Goal: Task Accomplishment & Management: Complete application form

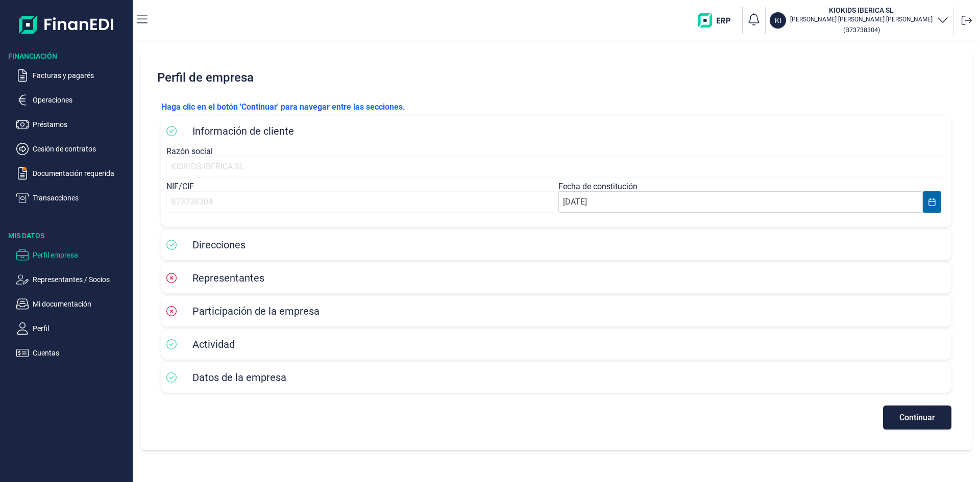
click at [207, 274] on span "Representantes" at bounding box center [228, 278] width 72 height 12
click at [226, 309] on span "Participación de la empresa" at bounding box center [255, 311] width 127 height 12
click at [235, 354] on div "Actividad" at bounding box center [556, 344] width 780 height 20
click at [239, 391] on div "Datos de la empresa" at bounding box center [556, 377] width 790 height 31
click at [924, 420] on span "Continuar" at bounding box center [917, 418] width 36 height 8
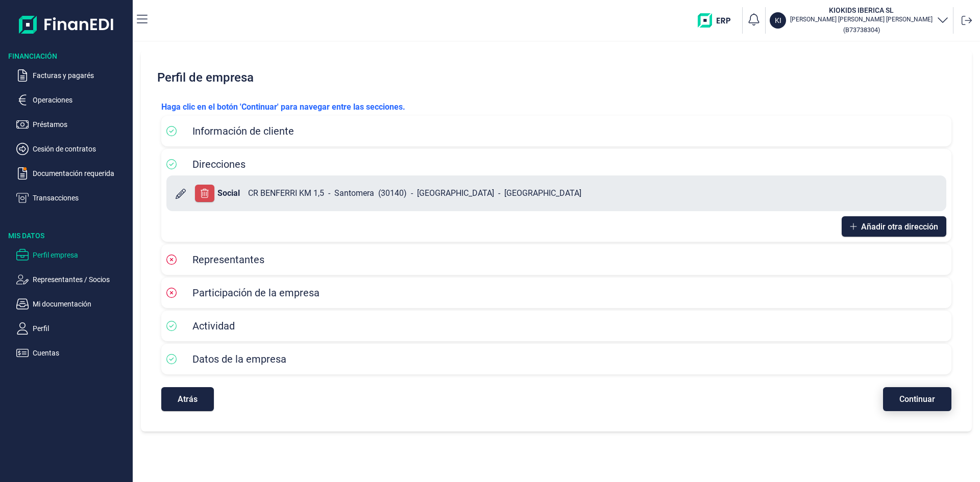
click at [921, 397] on span "Continuar" at bounding box center [917, 400] width 36 height 8
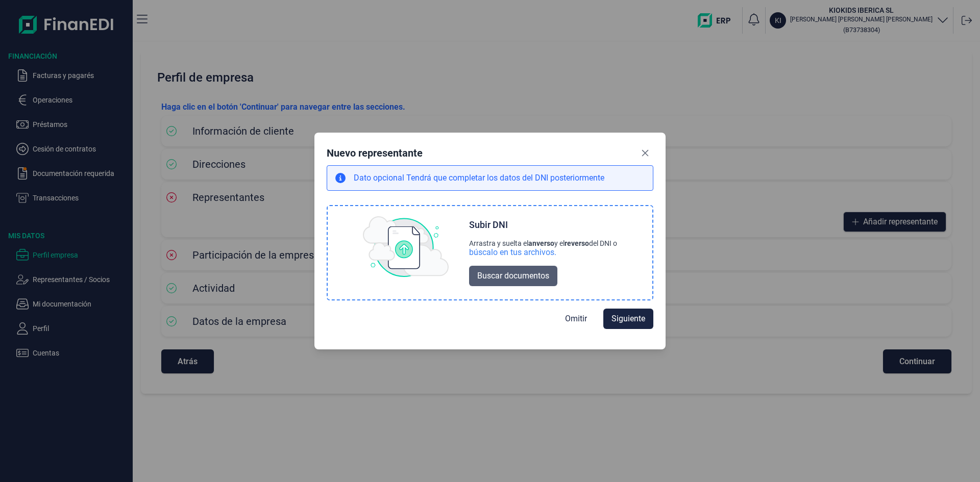
click at [500, 272] on span "Buscar documentos" at bounding box center [513, 276] width 72 height 12
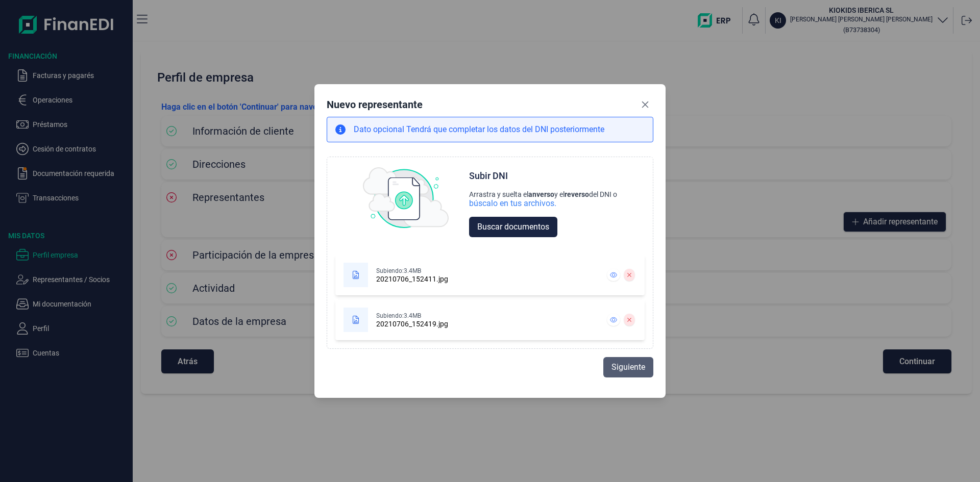
click at [619, 365] on span "Siguiente" at bounding box center [629, 367] width 34 height 12
select select "ES"
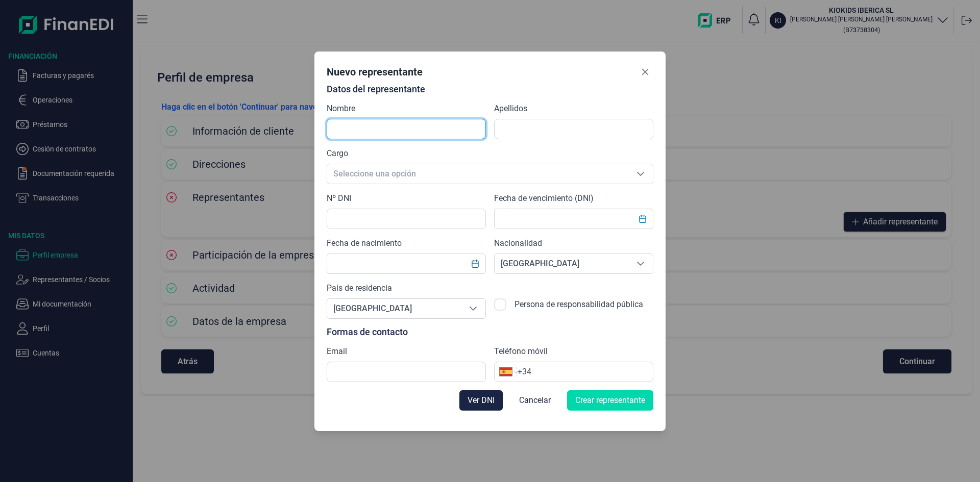
click at [367, 126] on input "text" at bounding box center [406, 129] width 159 height 20
type input "[PERSON_NAME] [PERSON_NAME]"
type input "[PERSON_NAME]"
click at [385, 169] on span "Seleccione una opción" at bounding box center [477, 173] width 301 height 19
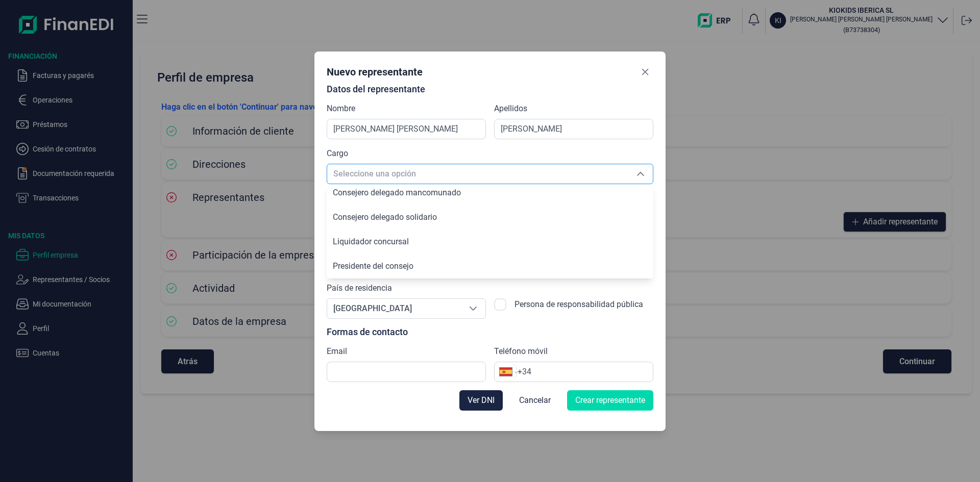
scroll to position [147, 0]
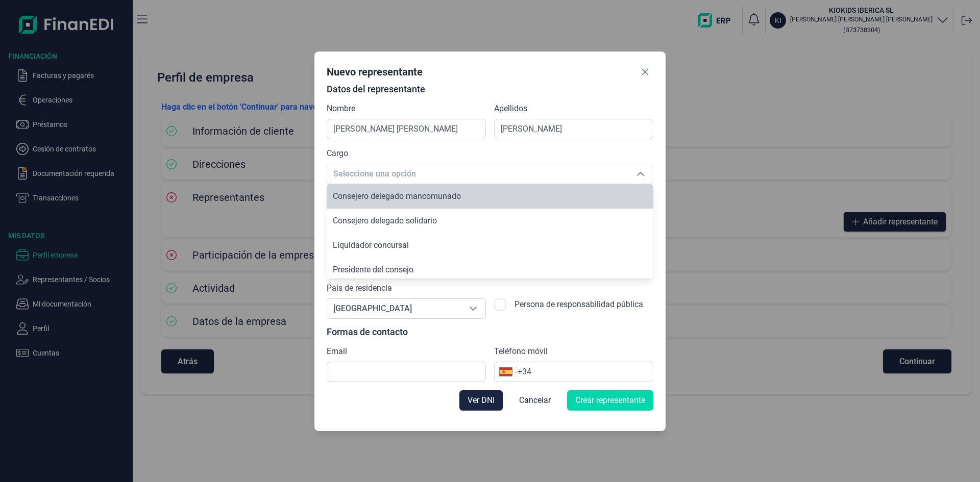
click at [496, 151] on div "Cargo Seleccione una opción Seleccione una opción" at bounding box center [490, 166] width 327 height 37
click at [654, 174] on div "Nuevo representante Datos del representante Nombre [PERSON_NAME] [PERSON_NAME] …" at bounding box center [489, 242] width 351 height 380
click at [639, 174] on icon "Seleccione una opción" at bounding box center [640, 174] width 7 height 4
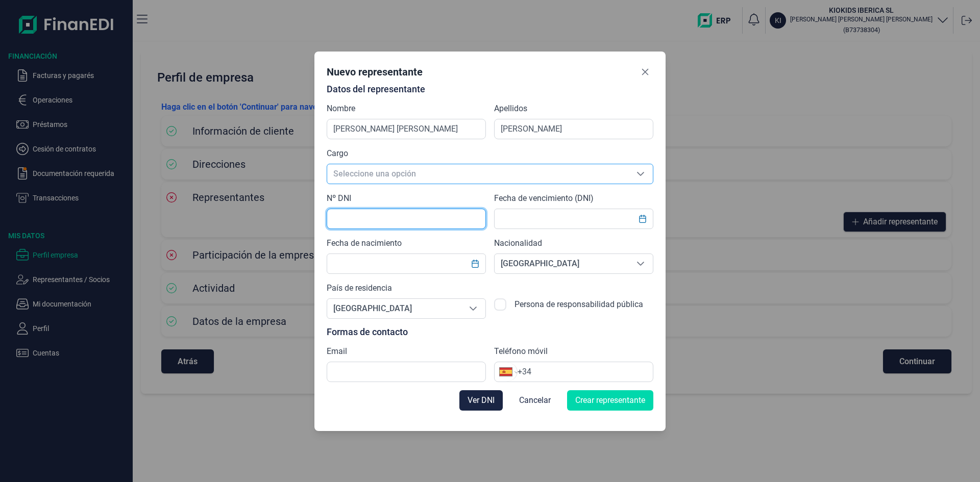
click at [406, 224] on input "text" at bounding box center [406, 219] width 159 height 20
type input "48519423A"
click at [397, 174] on span "Seleccione una opción" at bounding box center [477, 173] width 301 height 19
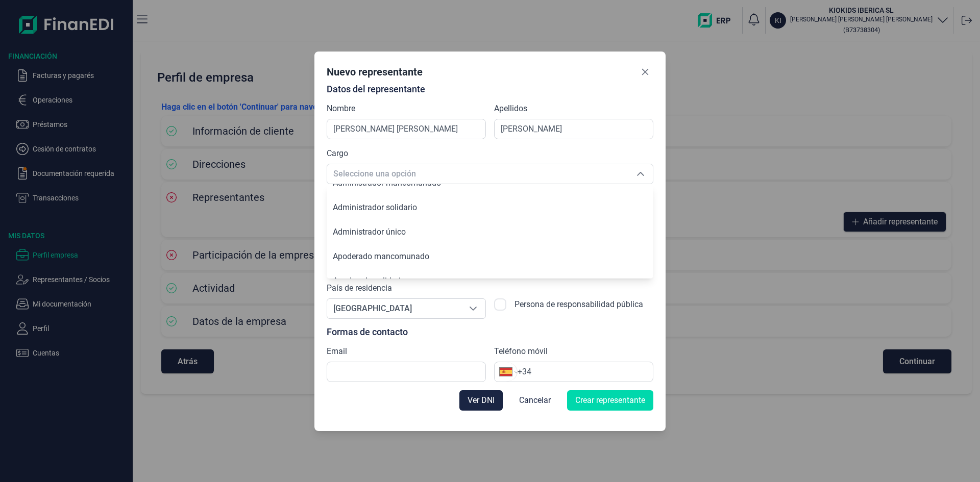
scroll to position [0, 0]
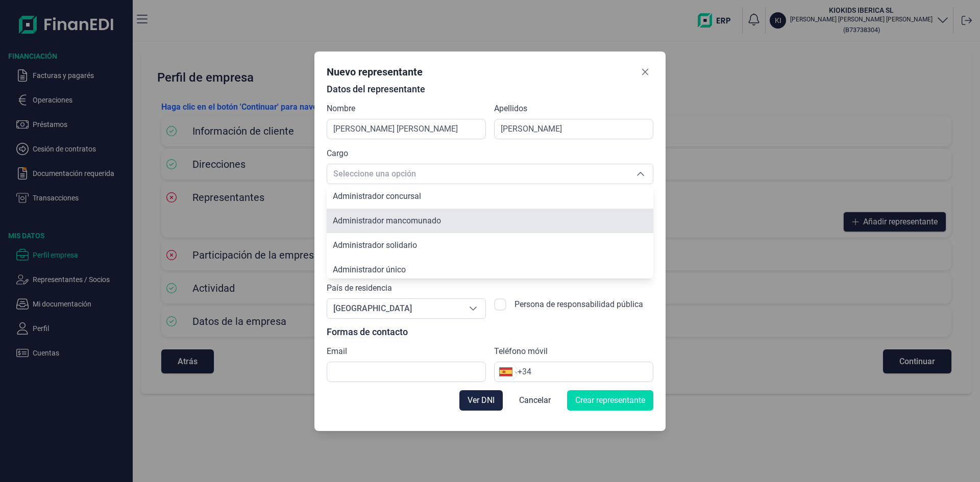
click at [412, 223] on span "Administrador mancomunado" at bounding box center [387, 221] width 108 height 10
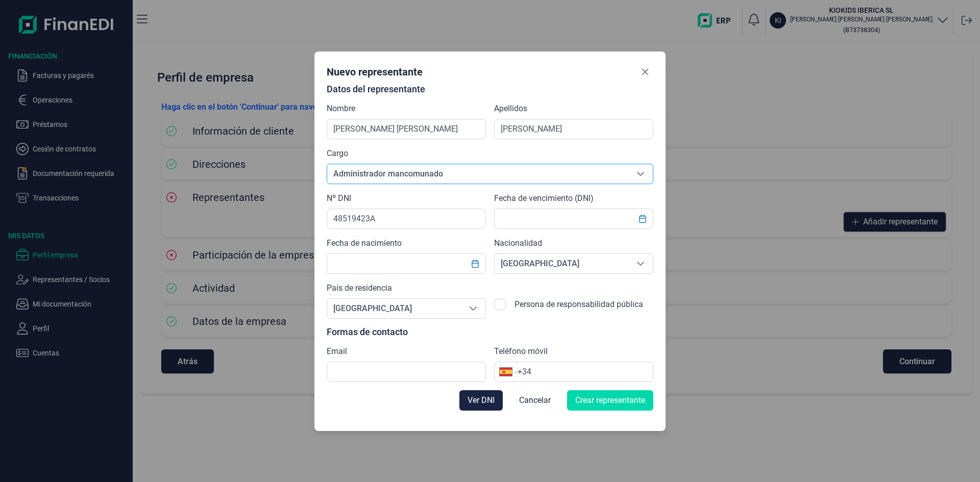
click at [464, 177] on span "Administrador mancomunado" at bounding box center [477, 173] width 301 height 19
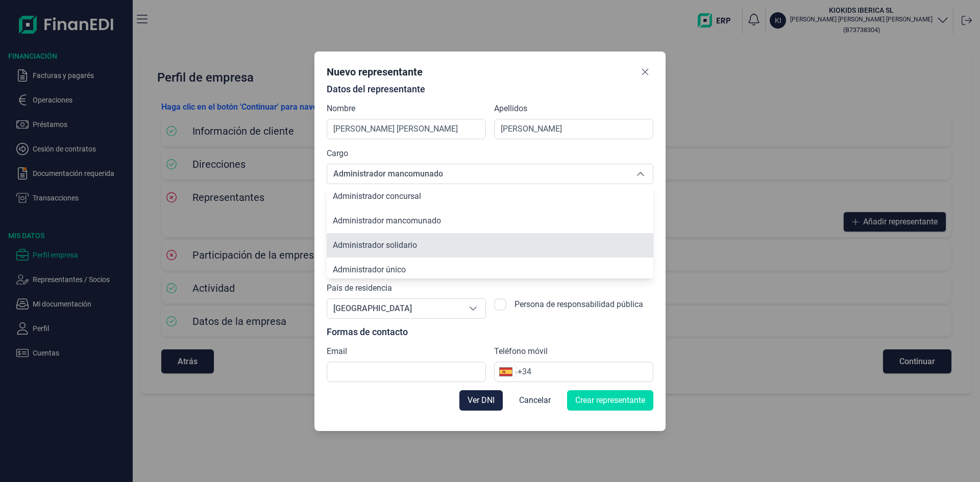
click at [444, 237] on li "Administrador solidario" at bounding box center [490, 245] width 327 height 25
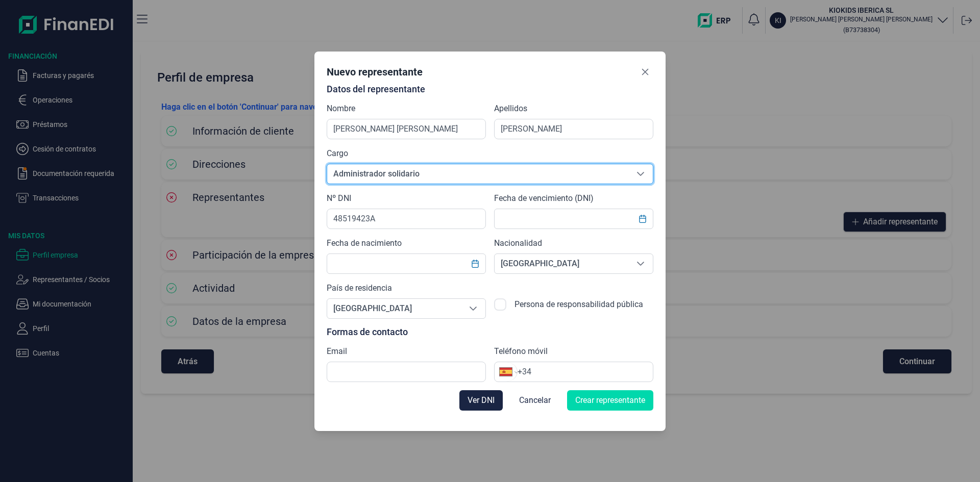
click at [425, 174] on span "Administrador solidario" at bounding box center [477, 173] width 301 height 19
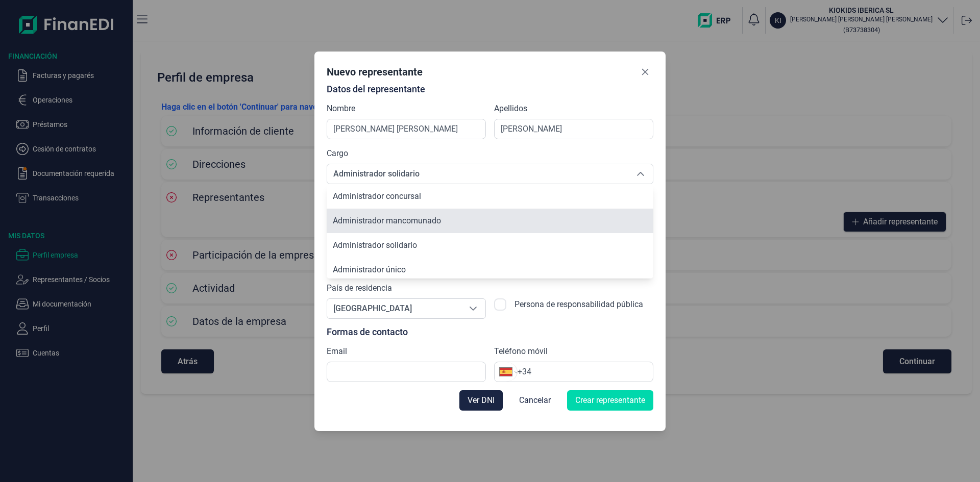
click at [419, 220] on span "Administrador mancomunado" at bounding box center [387, 221] width 108 height 10
type input "Administrador mancomunado"
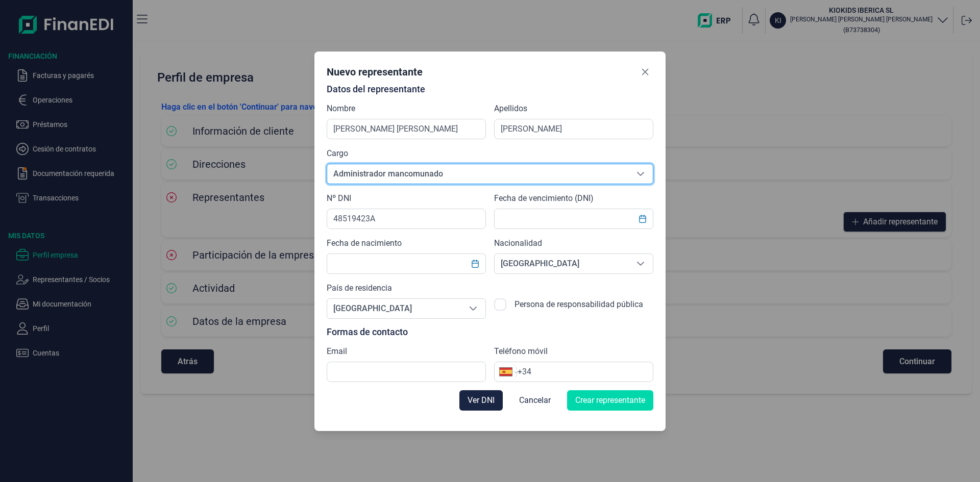
click at [418, 202] on div "Nº DNI 48519423A" at bounding box center [406, 210] width 159 height 37
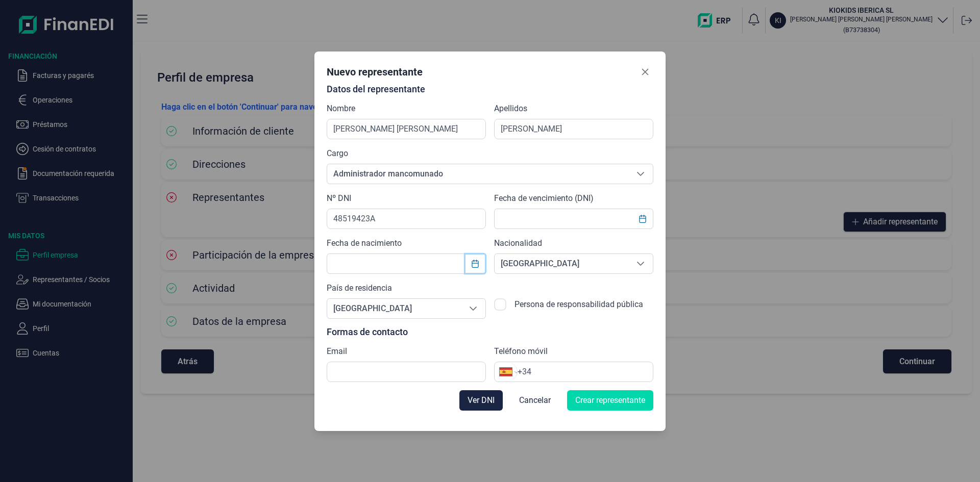
click at [472, 264] on icon "Choose Date" at bounding box center [475, 264] width 7 height 8
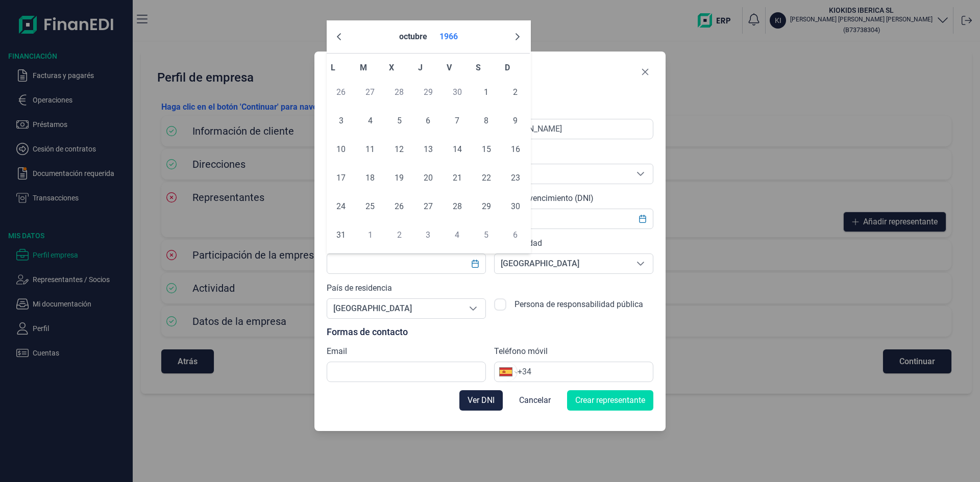
click at [444, 33] on button "1966" at bounding box center [448, 37] width 27 height 25
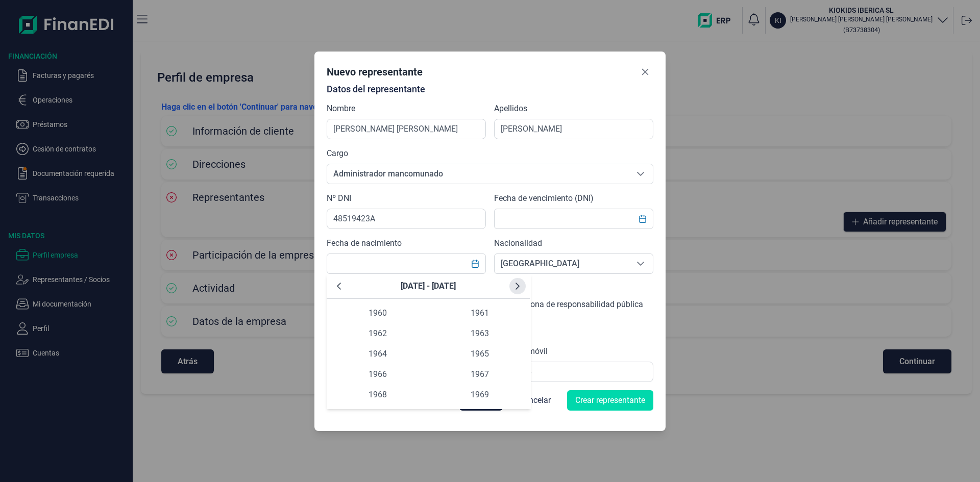
click at [516, 287] on icon "Next Decade" at bounding box center [518, 286] width 8 height 8
click at [365, 374] on span "1986" at bounding box center [378, 374] width 102 height 20
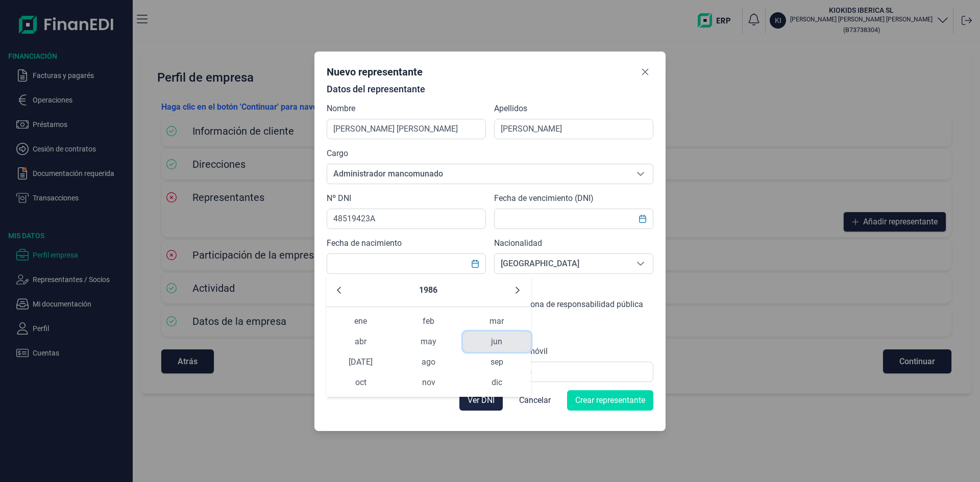
click at [488, 344] on span "jun" at bounding box center [497, 342] width 68 height 20
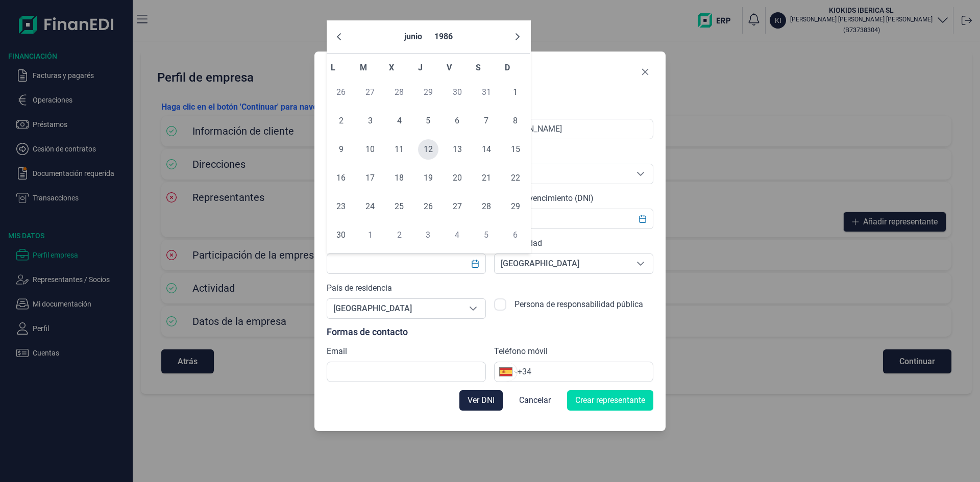
click at [429, 148] on span "12" at bounding box center [428, 149] width 20 height 20
type input "[DATE]"
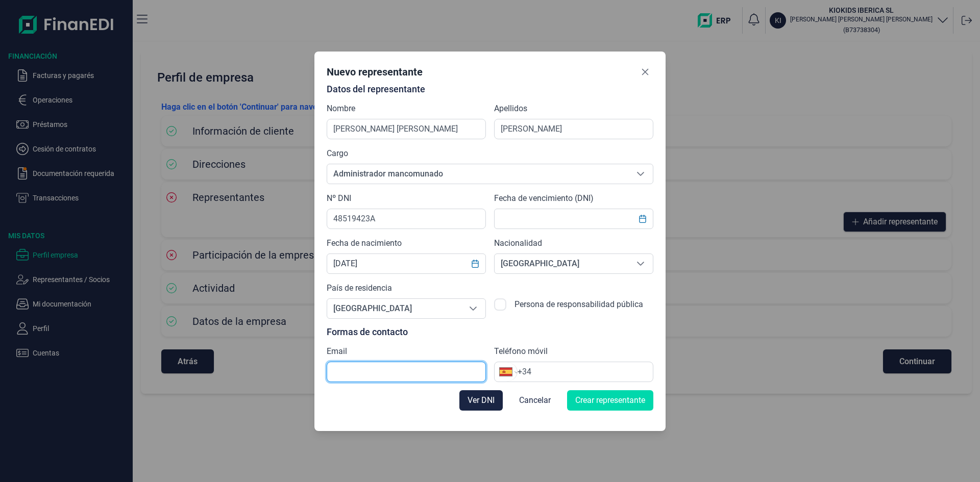
click at [367, 365] on input "text" at bounding box center [406, 372] width 159 height 20
type input "[PERSON_NAME][EMAIL_ADDRESS][PERSON_NAME][DOMAIN_NAME]"
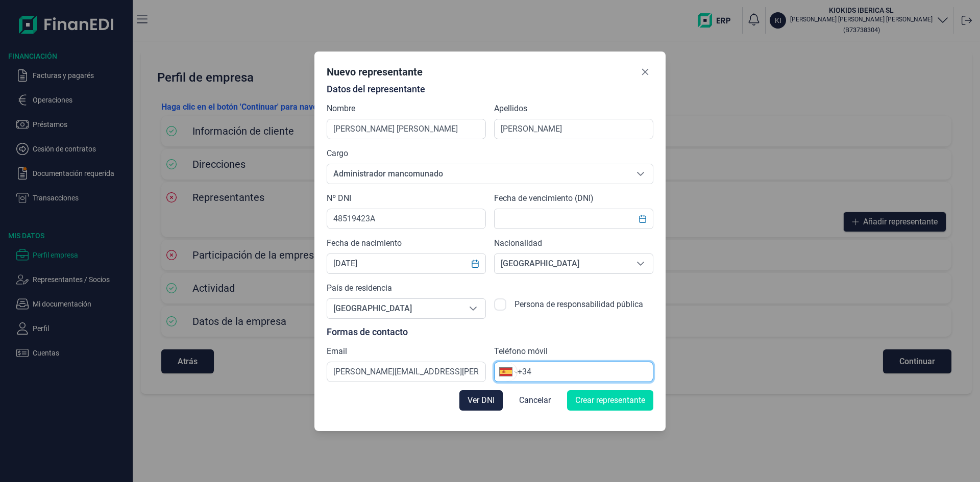
click at [582, 373] on input "+34" at bounding box center [585, 372] width 135 height 12
drag, startPoint x: 533, startPoint y: 373, endPoint x: 644, endPoint y: 374, distance: 110.8
click at [644, 374] on input "[PHONE_NUMBER]" at bounding box center [585, 372] width 135 height 12
type input "+34"
click at [476, 395] on span "Ver DNI" at bounding box center [481, 401] width 27 height 12
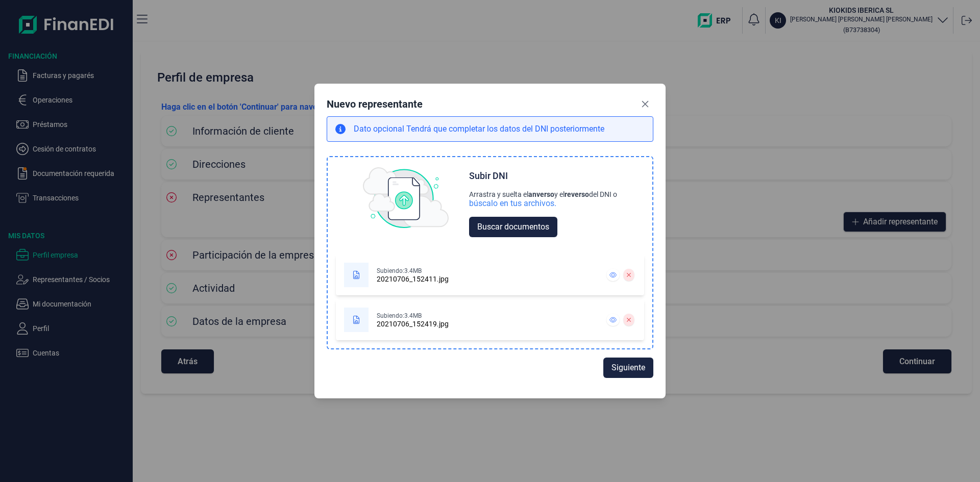
click at [389, 279] on div "20210706_152411.jpg" at bounding box center [413, 279] width 72 height 8
click at [405, 320] on div "20210706_152419.jpg" at bounding box center [413, 324] width 72 height 8
click at [636, 371] on span "Siguiente" at bounding box center [629, 367] width 34 height 12
select select "ES"
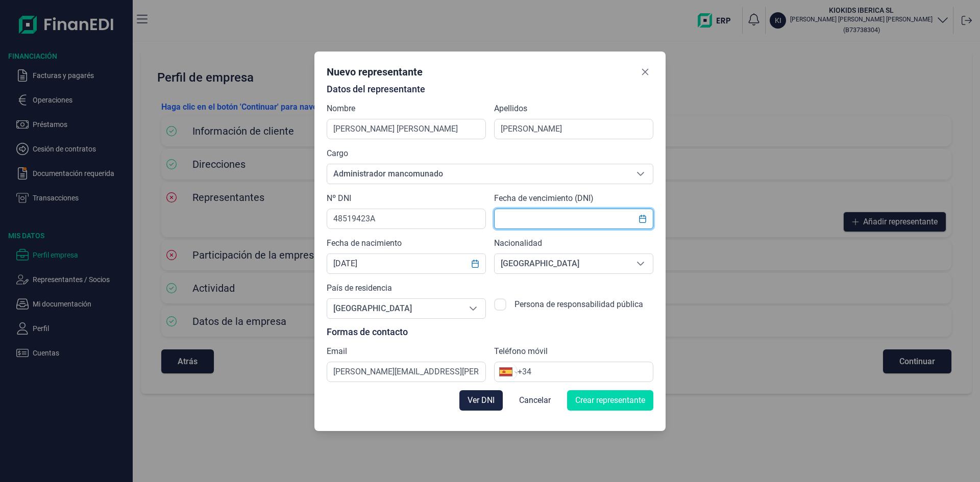
click at [524, 217] on input "text" at bounding box center [573, 219] width 159 height 20
type input "[DATE]"
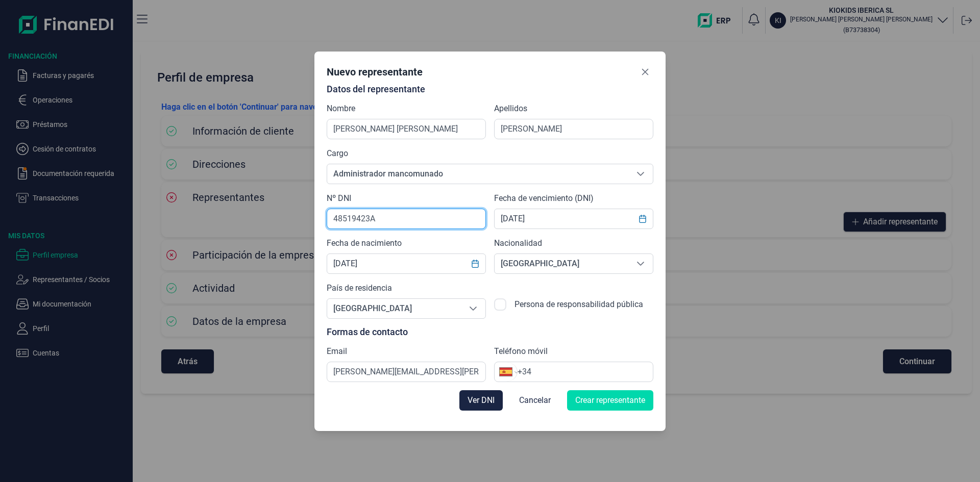
click at [437, 222] on input "48519423A" at bounding box center [406, 219] width 159 height 20
click at [613, 400] on span "Crear representante" at bounding box center [610, 401] width 70 height 12
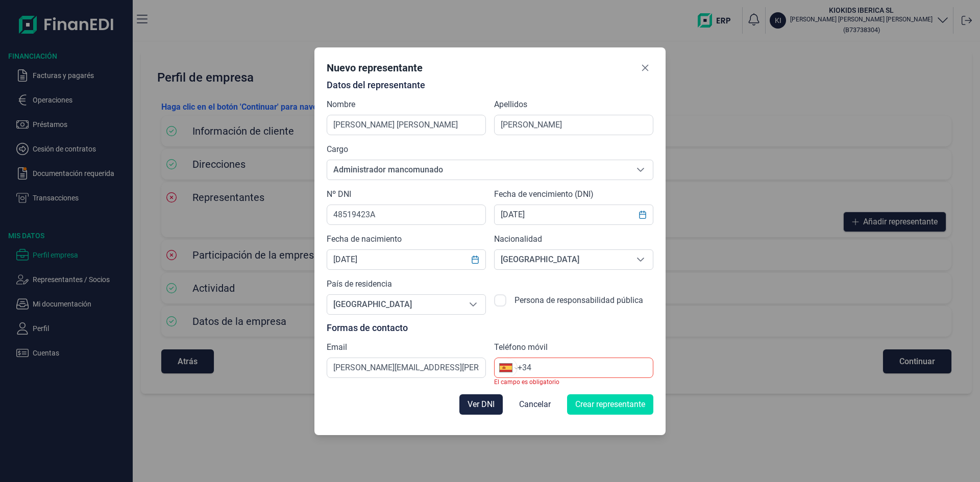
drag, startPoint x: 584, startPoint y: 359, endPoint x: 587, endPoint y: 364, distance: 5.5
click at [584, 358] on div "Internacional [GEOGRAPHIC_DATA] [GEOGRAPHIC_DATA] [GEOGRAPHIC_DATA] [GEOGRAPHIC…" at bounding box center [573, 368] width 159 height 20
click at [587, 367] on input "+34" at bounding box center [585, 368] width 135 height 12
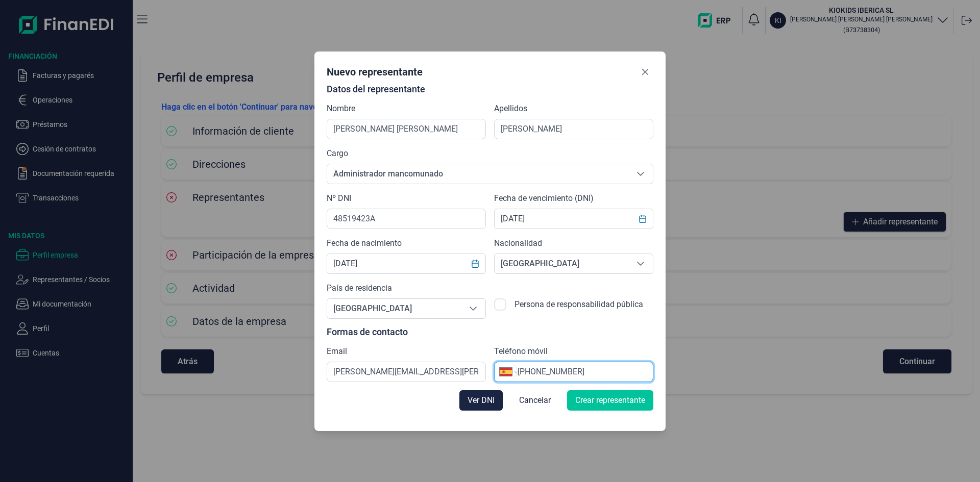
type input "[PHONE_NUMBER]"
click at [592, 400] on span "Crear representante" at bounding box center [610, 401] width 70 height 12
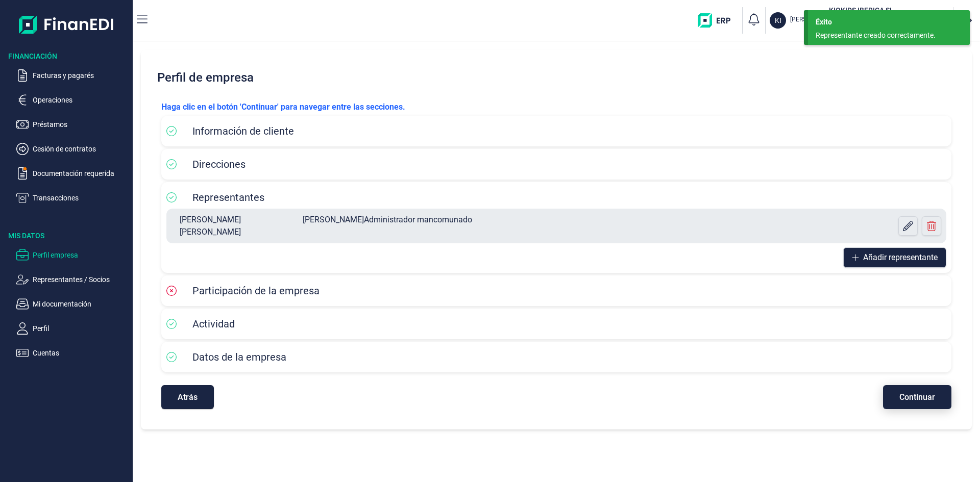
click at [918, 394] on span "Continuar" at bounding box center [917, 398] width 36 height 8
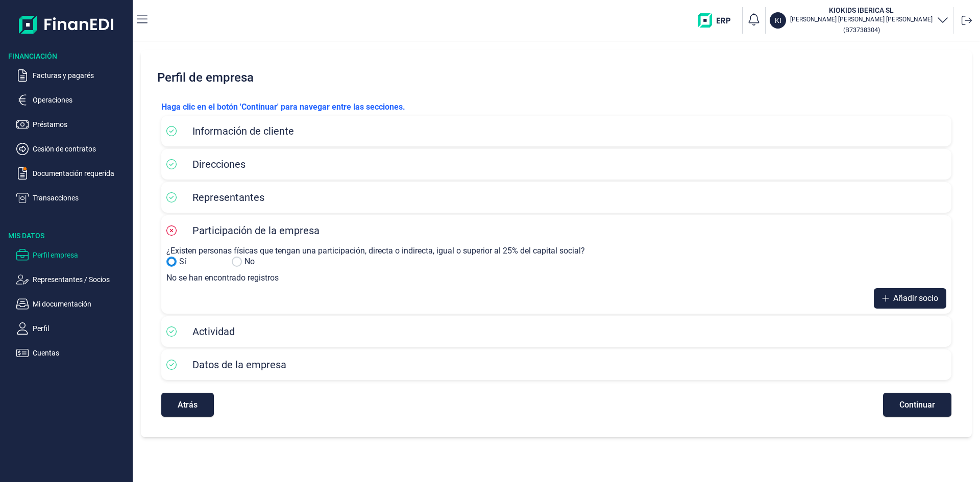
click at [173, 264] on input "No" at bounding box center [171, 262] width 10 height 10
click at [898, 293] on span "Añadir socio" at bounding box center [915, 299] width 45 height 12
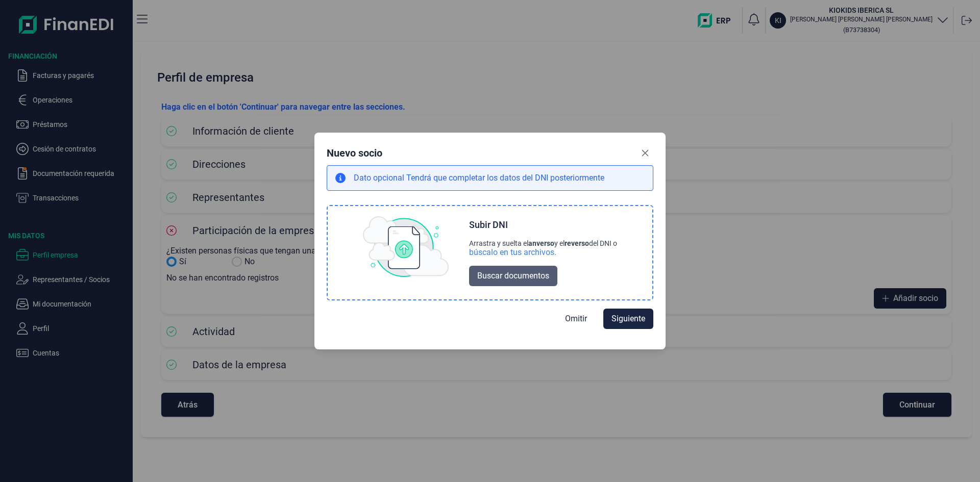
click at [509, 273] on span "Buscar documentos" at bounding box center [513, 276] width 72 height 12
click at [651, 155] on button "Close" at bounding box center [645, 153] width 16 height 16
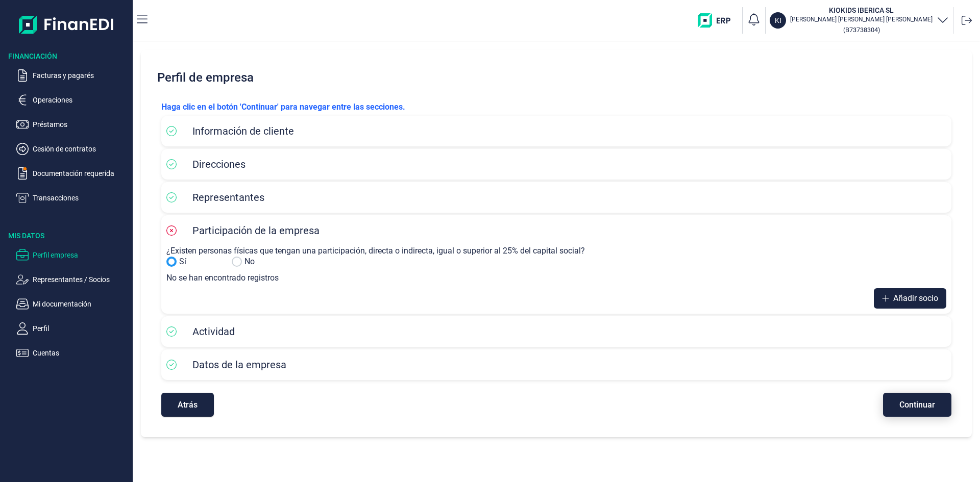
click at [933, 405] on span "Continuar" at bounding box center [917, 405] width 36 height 8
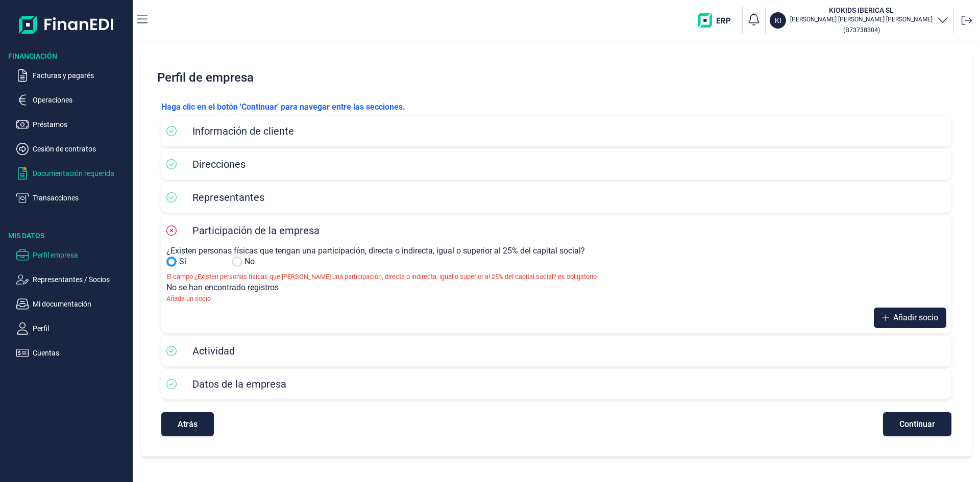
click at [63, 170] on p "Documentación requerida" at bounding box center [81, 173] width 96 height 12
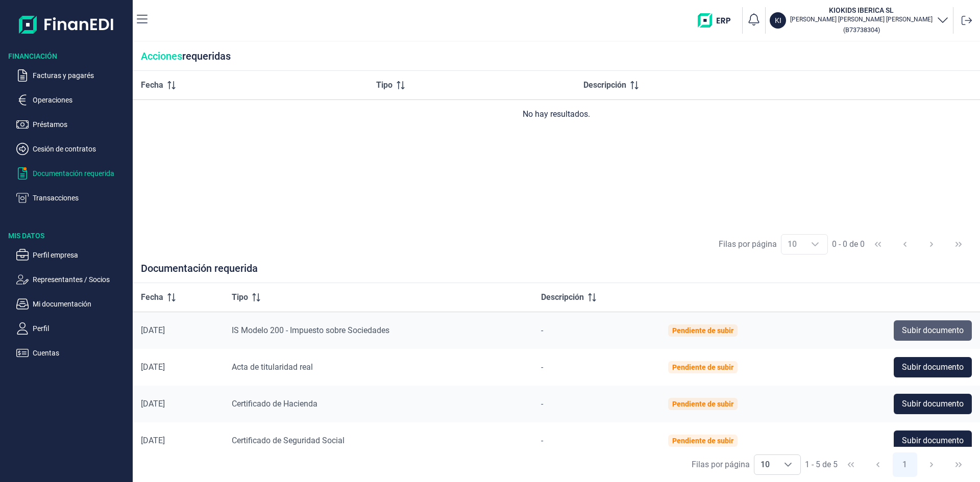
click at [913, 326] on span "Subir documento" at bounding box center [933, 331] width 62 height 12
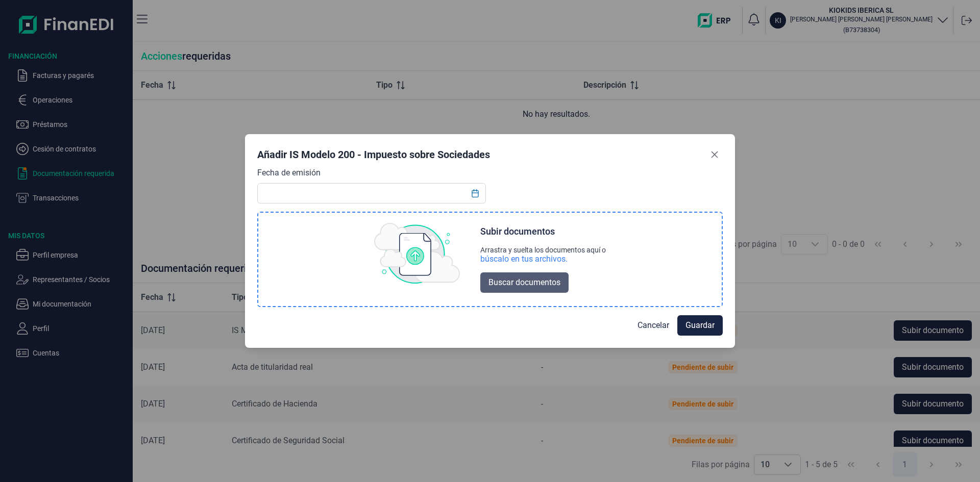
click at [515, 279] on span "Buscar documentos" at bounding box center [525, 283] width 72 height 12
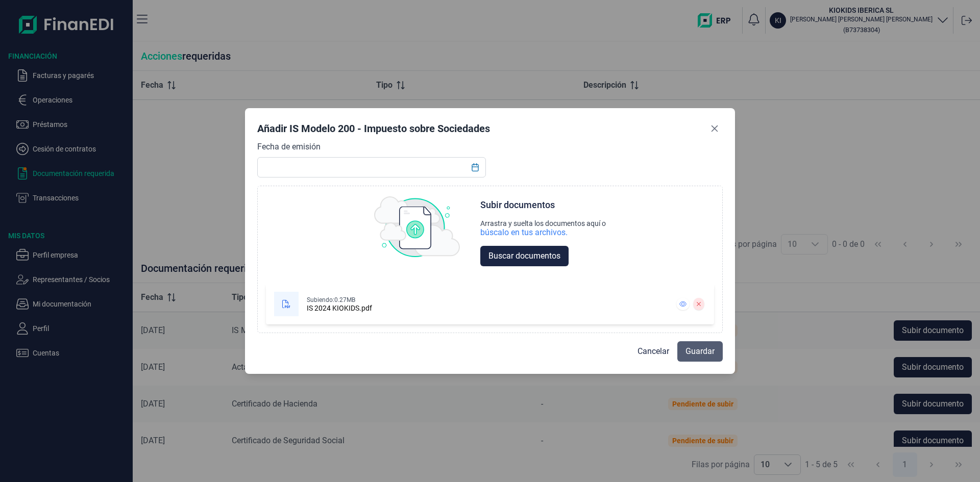
click at [704, 352] on span "Guardar" at bounding box center [700, 352] width 29 height 12
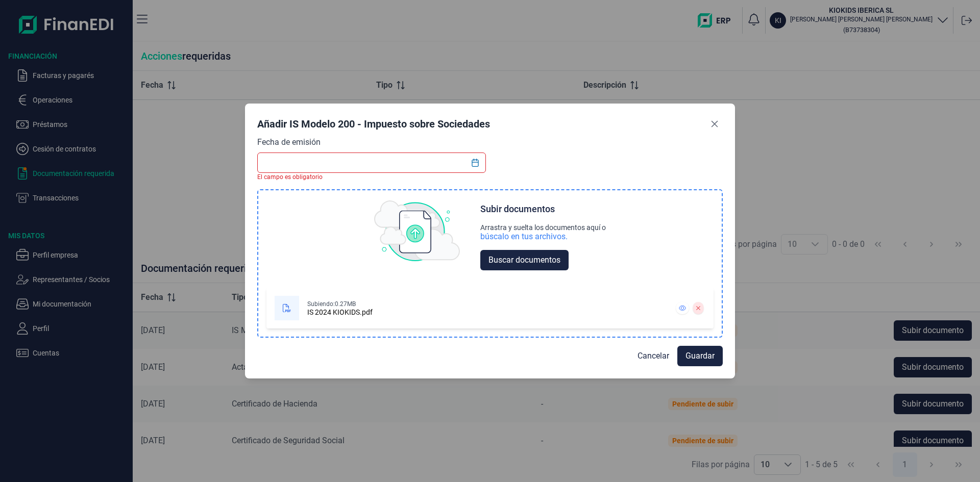
click at [327, 312] on div "IS 2024 KIOKIDS.pdf" at bounding box center [339, 312] width 65 height 8
click at [476, 164] on icon "Choose Date" at bounding box center [475, 163] width 8 height 8
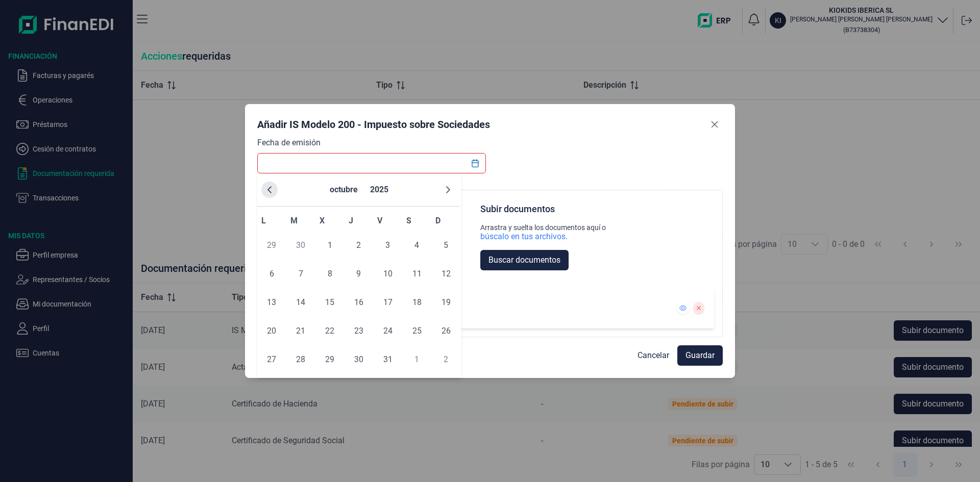
click at [271, 191] on icon "Previous Month" at bounding box center [269, 190] width 8 height 8
click at [302, 298] on span "15" at bounding box center [300, 303] width 20 height 20
type input "[DATE]"
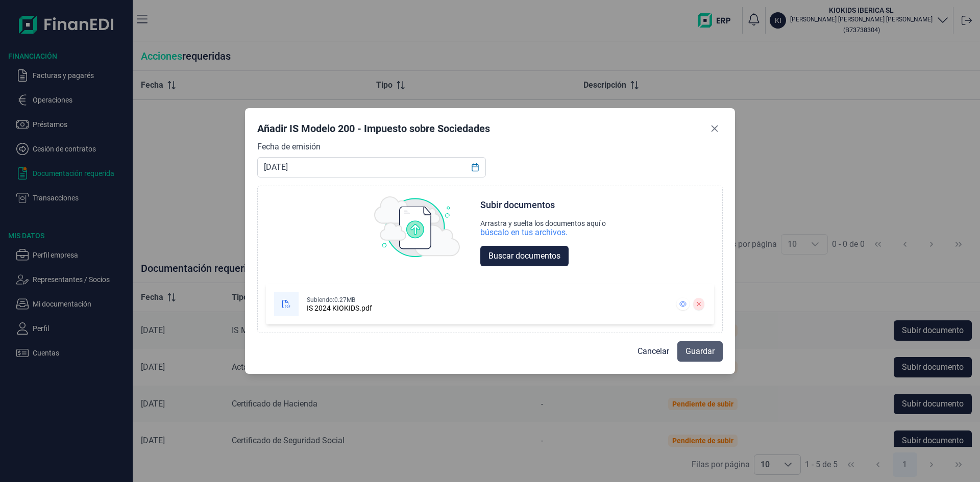
click at [705, 348] on span "Guardar" at bounding box center [700, 352] width 29 height 12
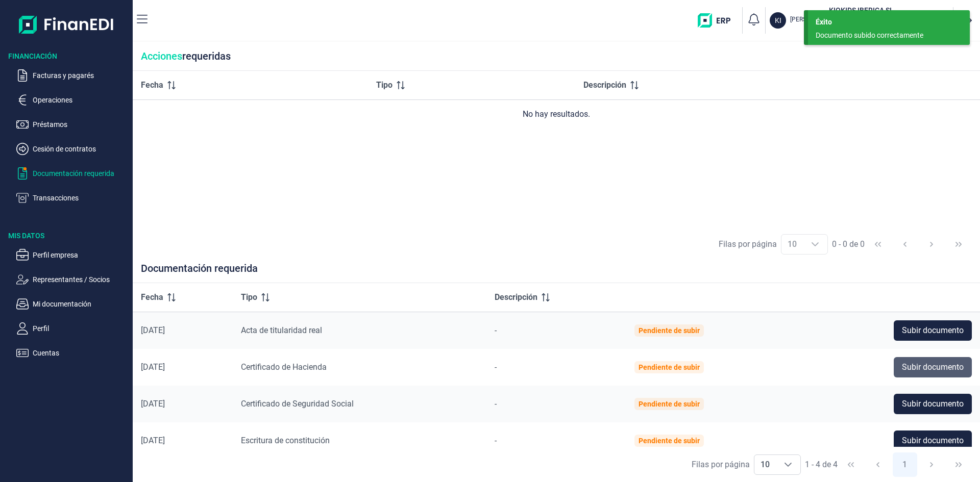
click at [941, 369] on span "Subir documento" at bounding box center [933, 367] width 62 height 12
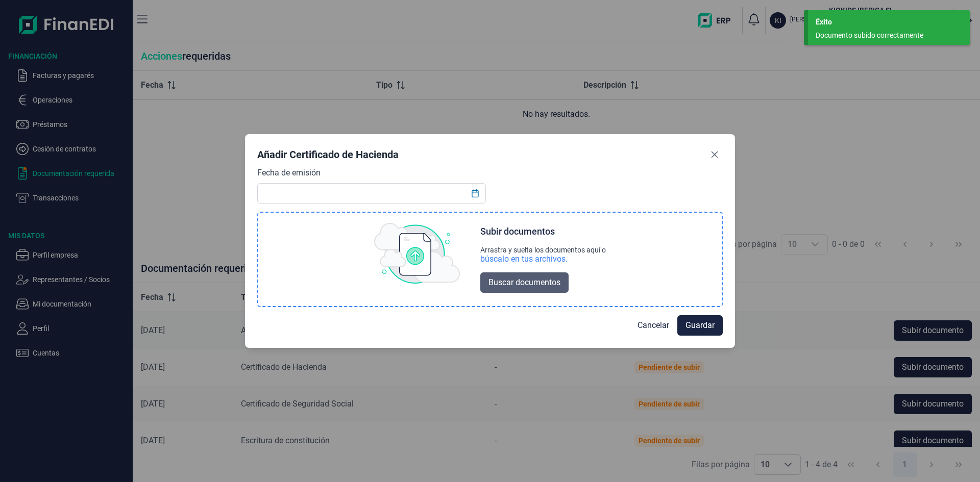
click at [517, 280] on span "Buscar documentos" at bounding box center [525, 283] width 72 height 12
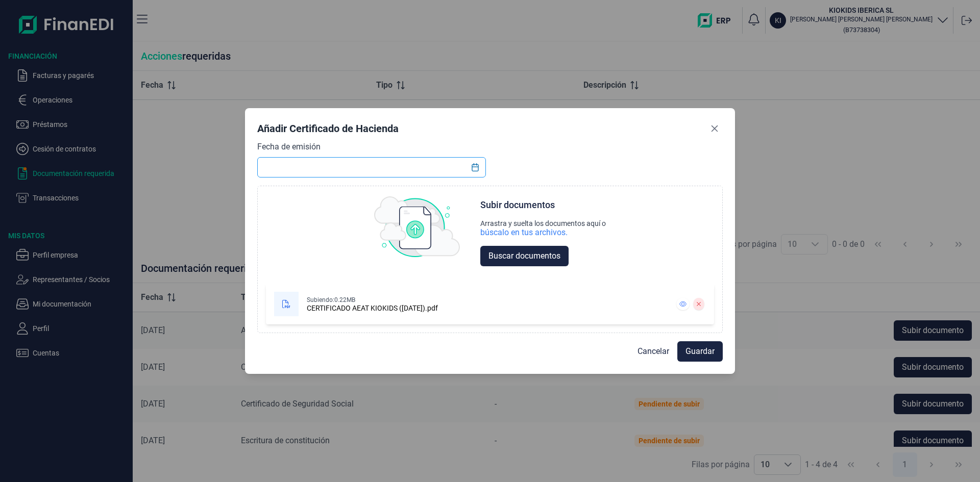
click at [333, 168] on input "text" at bounding box center [371, 167] width 229 height 20
type input "[DATE]"
click at [710, 356] on span "Guardar" at bounding box center [700, 352] width 29 height 12
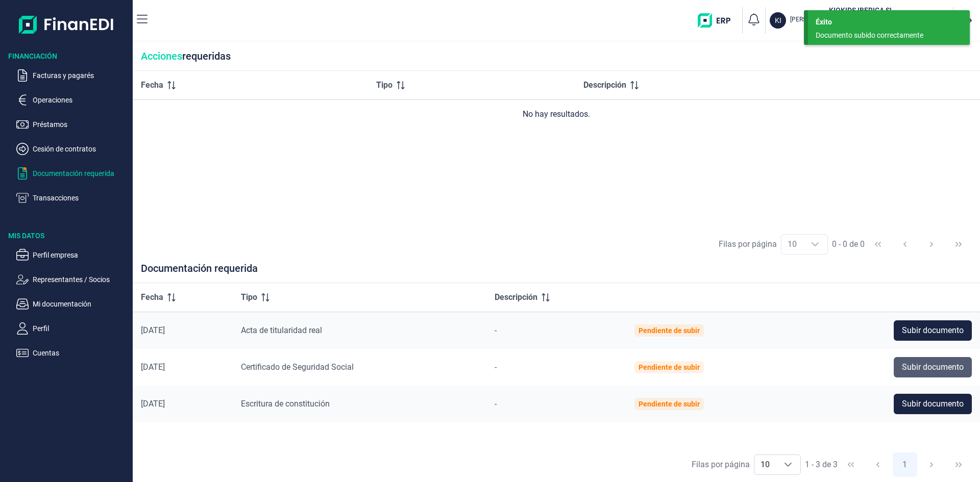
click at [915, 363] on span "Subir documento" at bounding box center [933, 367] width 62 height 12
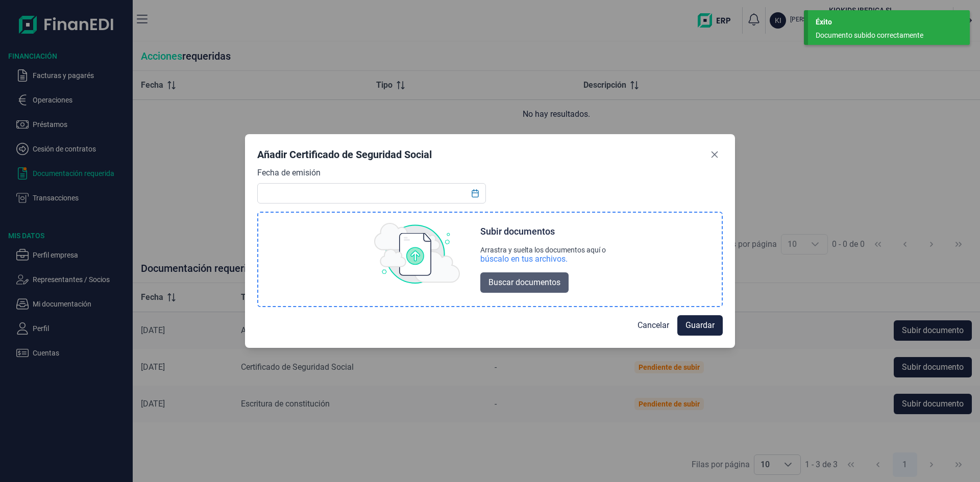
click at [548, 290] on button "Buscar documentos" at bounding box center [524, 283] width 88 height 20
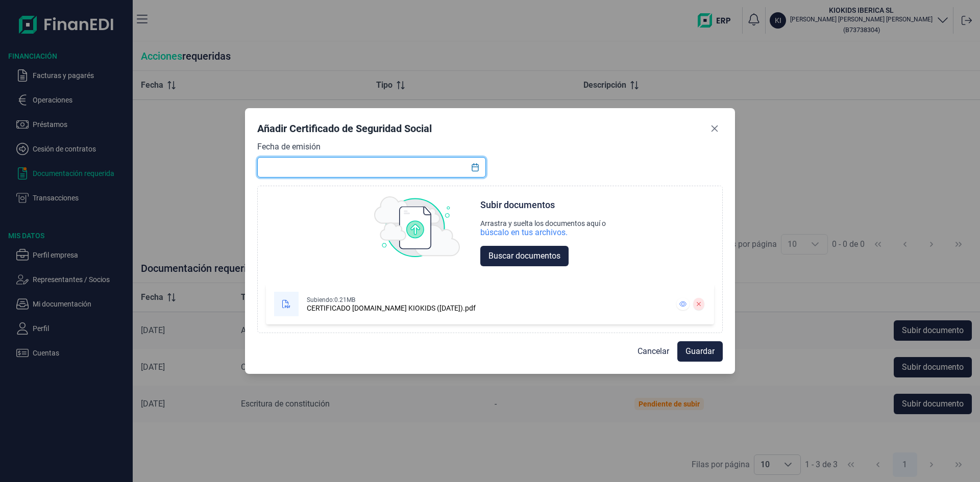
click at [270, 165] on input "text" at bounding box center [371, 167] width 229 height 20
type input "[DATE]"
click at [693, 351] on span "Guardar" at bounding box center [700, 352] width 29 height 12
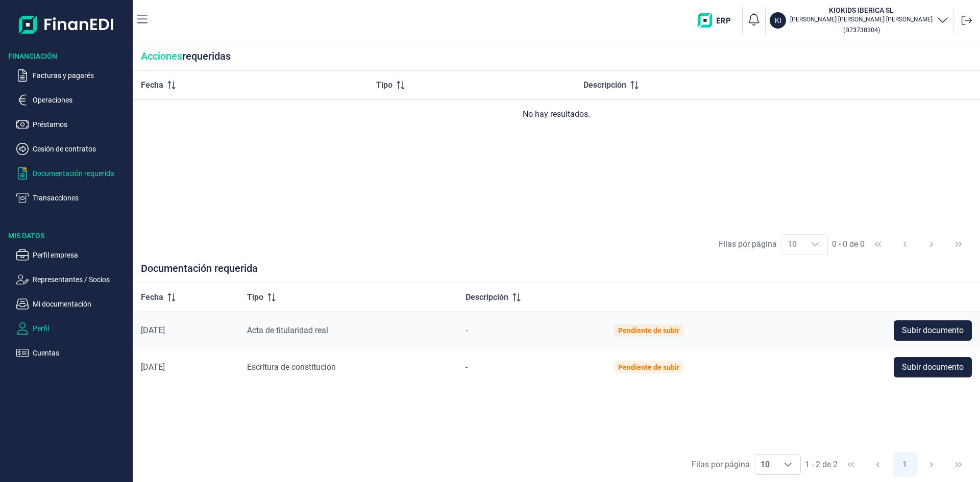
click at [46, 324] on p "Perfil" at bounding box center [81, 329] width 96 height 12
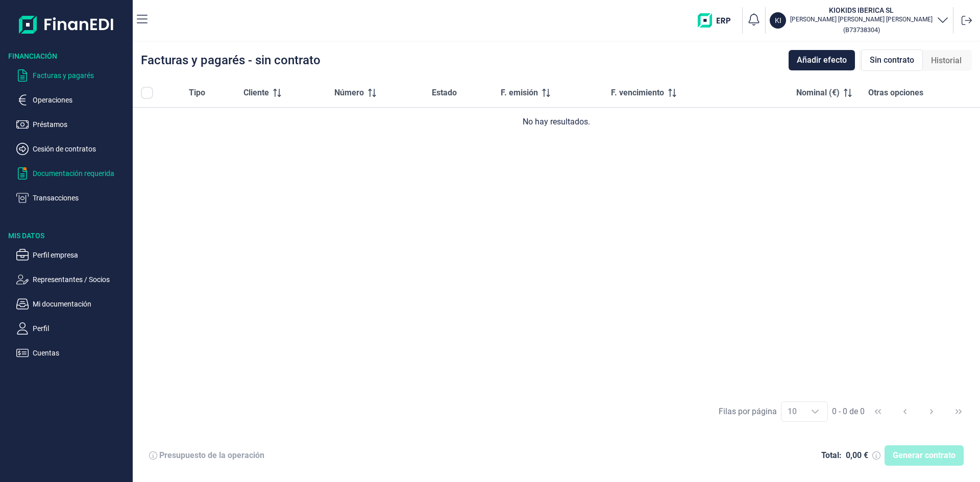
click at [82, 173] on p "Documentación requerida" at bounding box center [81, 173] width 96 height 12
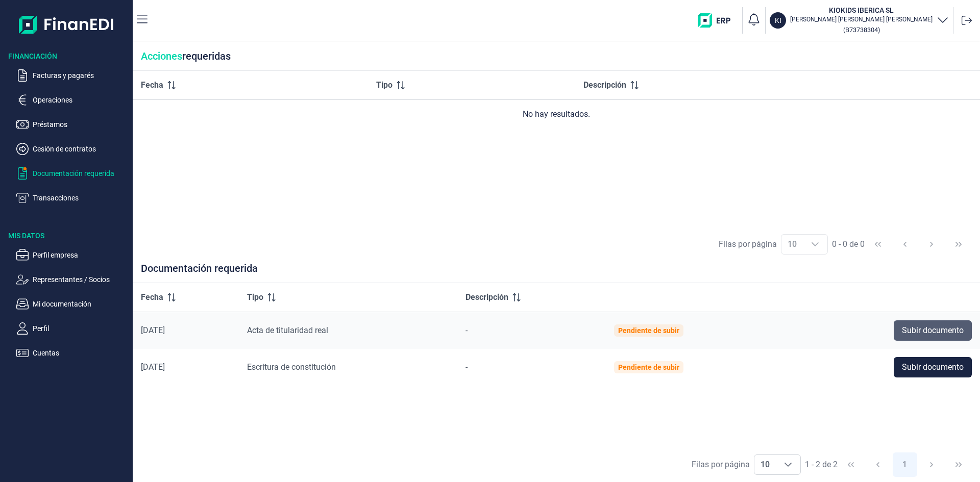
click at [911, 329] on span "Subir documento" at bounding box center [933, 331] width 62 height 12
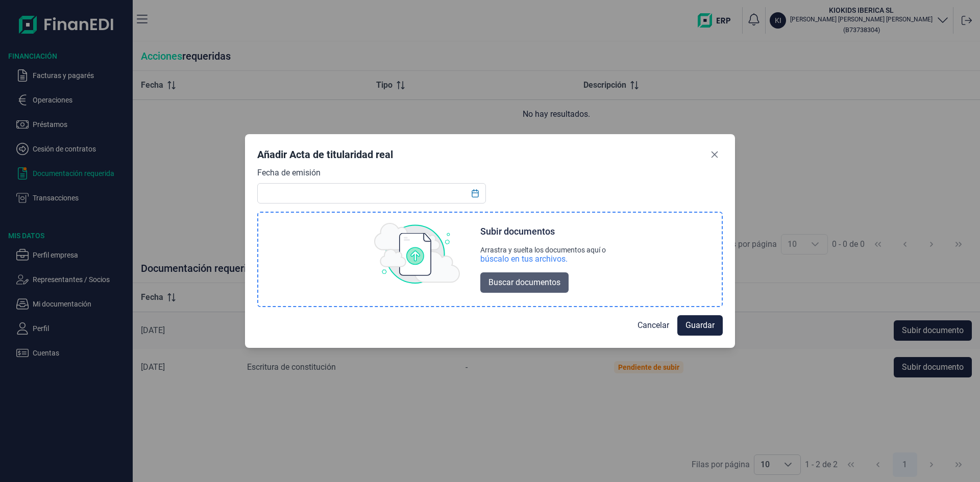
click at [524, 283] on span "Buscar documentos" at bounding box center [525, 283] width 72 height 12
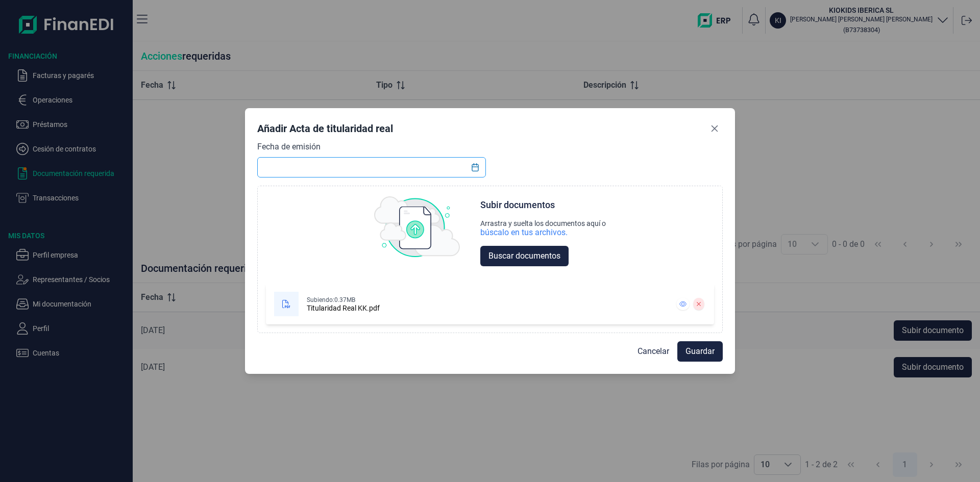
click at [406, 168] on input "text" at bounding box center [371, 167] width 229 height 20
type input "[DATE]"
click at [702, 354] on span "Guardar" at bounding box center [700, 352] width 29 height 12
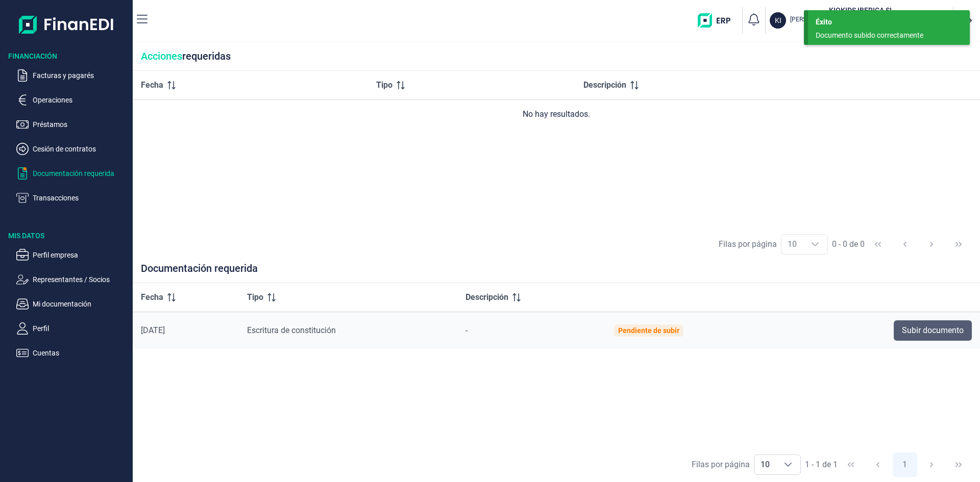
click at [934, 337] on button "Subir documento" at bounding box center [933, 331] width 78 height 20
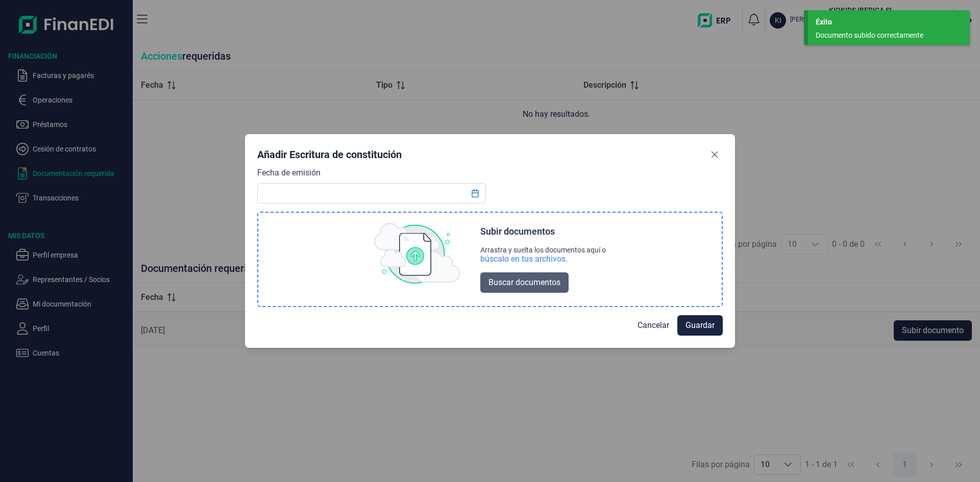
click at [519, 284] on span "Buscar documentos" at bounding box center [525, 283] width 72 height 12
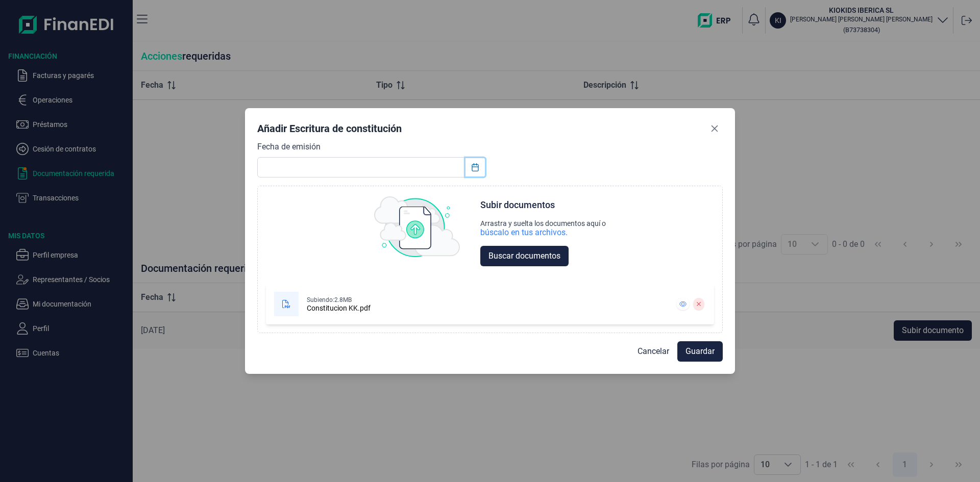
click at [482, 169] on button "Choose Date" at bounding box center [475, 167] width 19 height 18
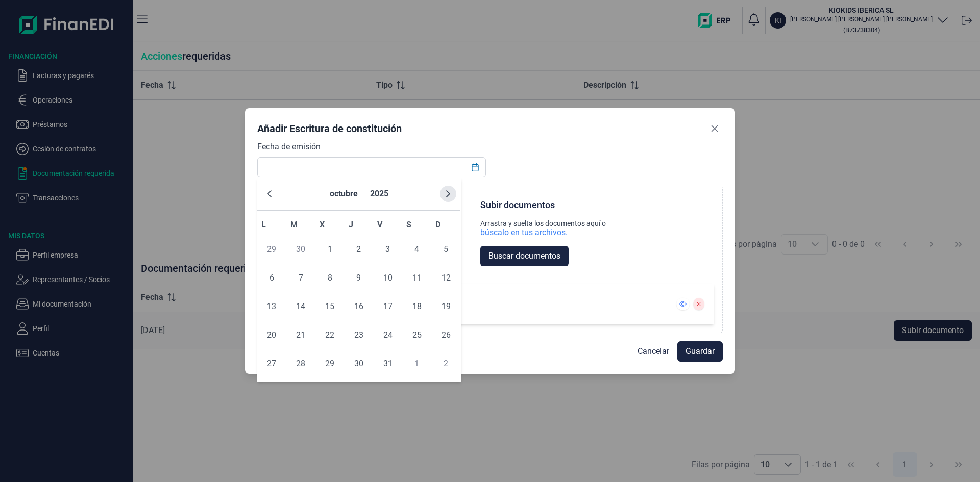
click at [446, 194] on icon "Next Month" at bounding box center [448, 194] width 8 height 8
click at [381, 194] on button "2025" at bounding box center [385, 194] width 27 height 25
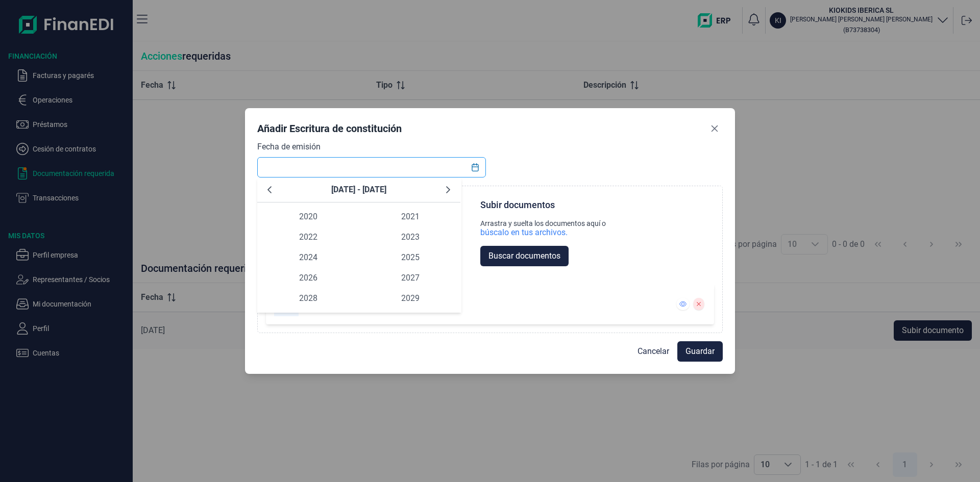
click at [377, 163] on input "text" at bounding box center [371, 167] width 229 height 20
type input "[DATE]"
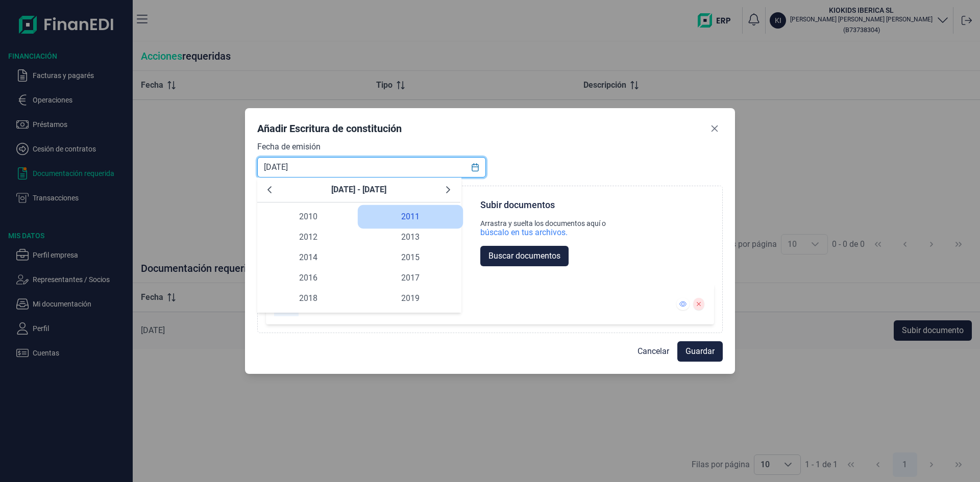
click at [426, 221] on span "2011 2011" at bounding box center [410, 217] width 102 height 20
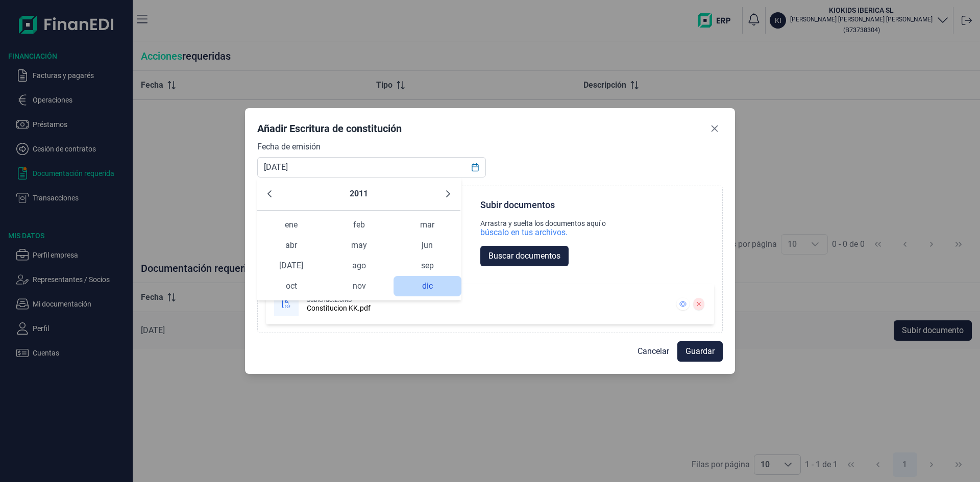
click at [423, 286] on span "dic dic" at bounding box center [428, 286] width 68 height 20
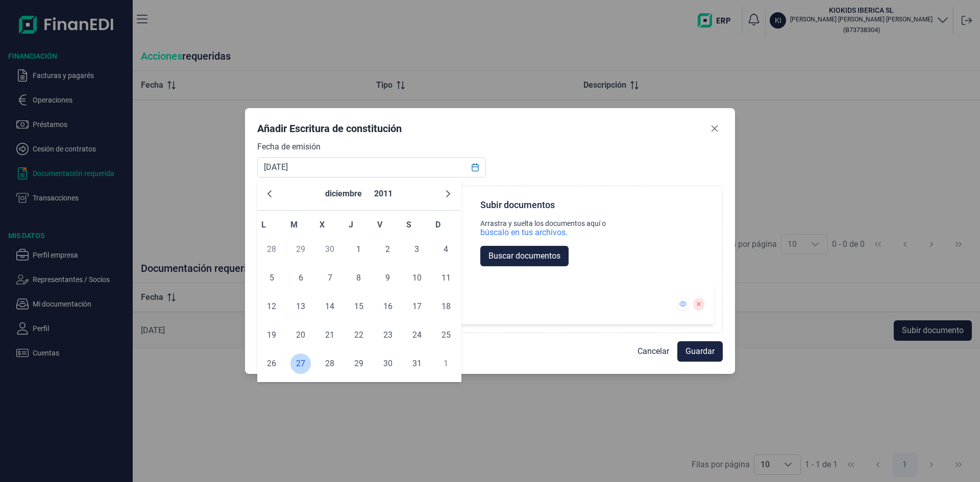
click at [305, 367] on span "27" at bounding box center [300, 364] width 20 height 20
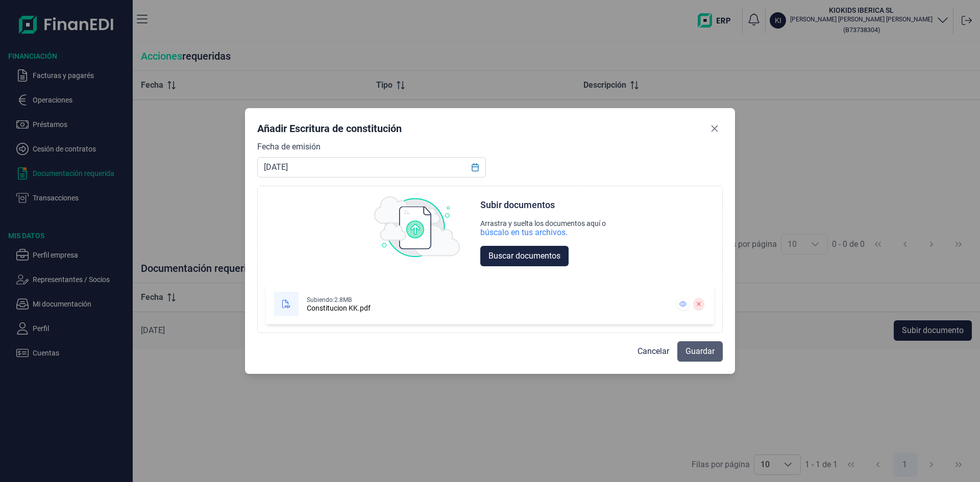
click at [712, 350] on span "Guardar" at bounding box center [700, 352] width 29 height 12
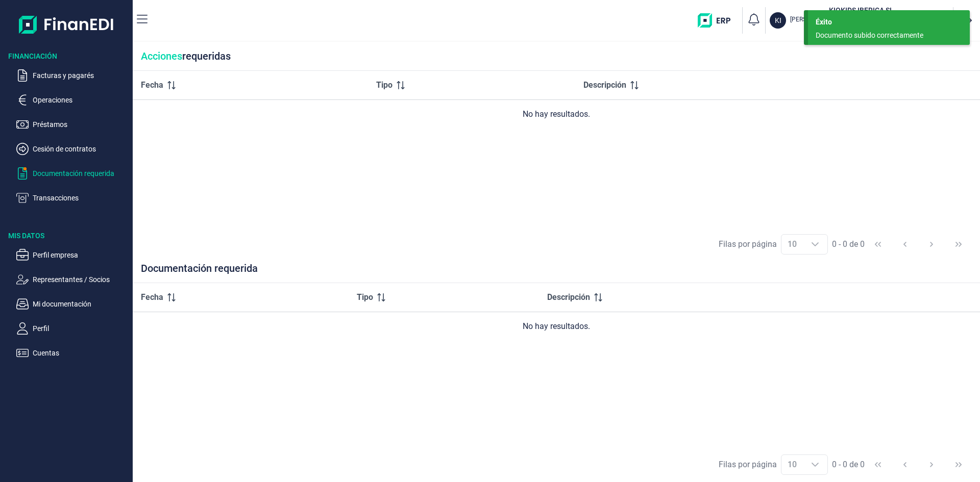
click at [57, 172] on p "Documentación requerida" at bounding box center [81, 173] width 96 height 12
click at [63, 147] on p "Cesión de contratos" at bounding box center [81, 149] width 96 height 12
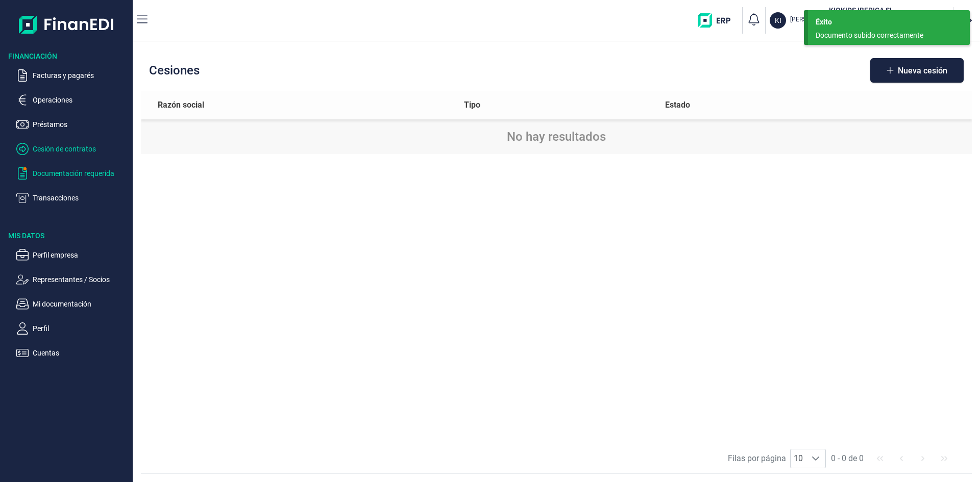
click at [65, 173] on p "Documentación requerida" at bounding box center [81, 173] width 96 height 12
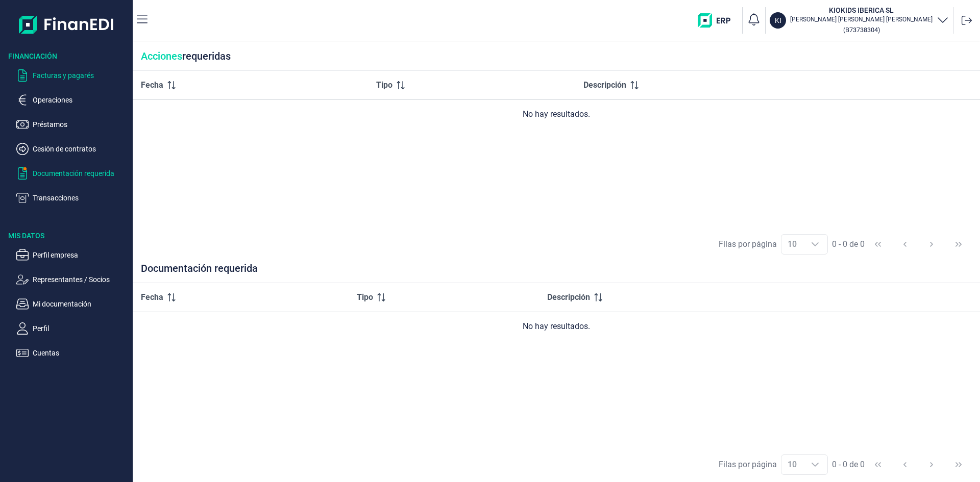
click at [86, 75] on p "Facturas y pagarés" at bounding box center [81, 75] width 96 height 12
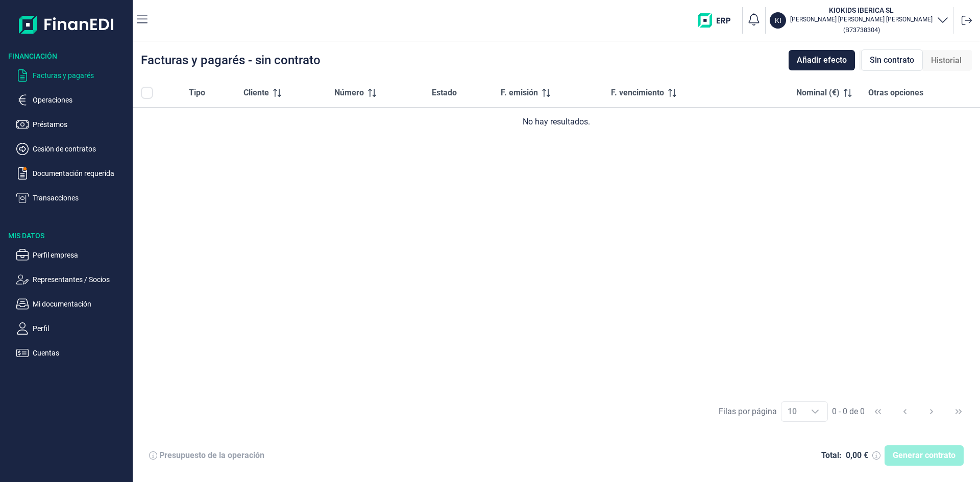
click at [934, 63] on span "Historial" at bounding box center [946, 61] width 31 height 12
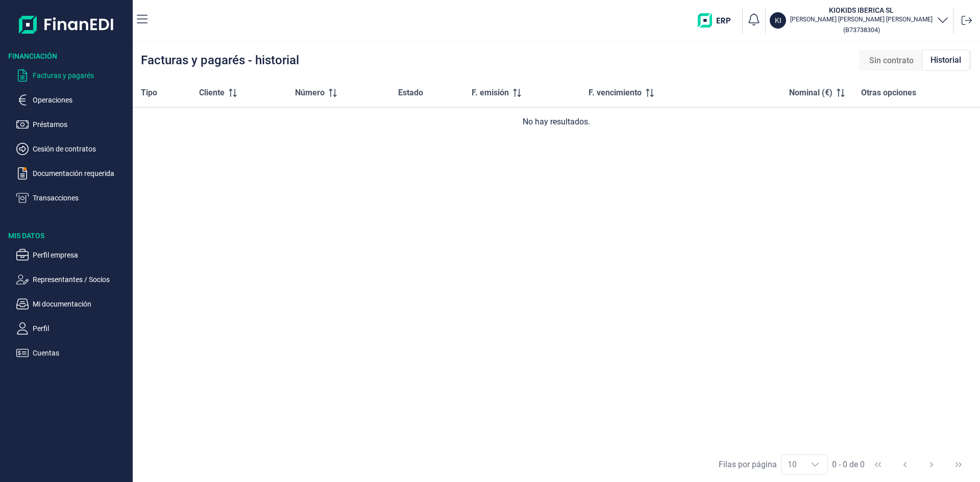
click at [894, 59] on span "Sin contrato" at bounding box center [891, 61] width 44 height 12
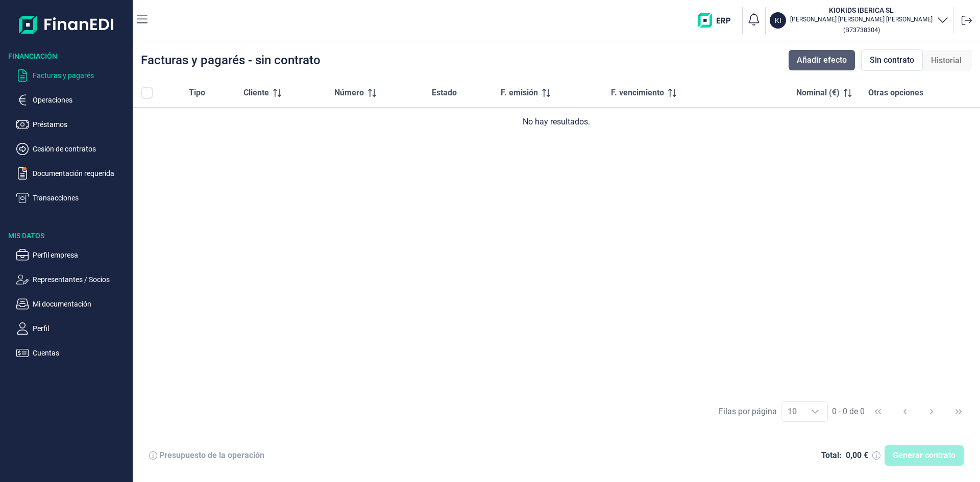
click at [832, 60] on span "Añadir efecto" at bounding box center [822, 60] width 50 height 12
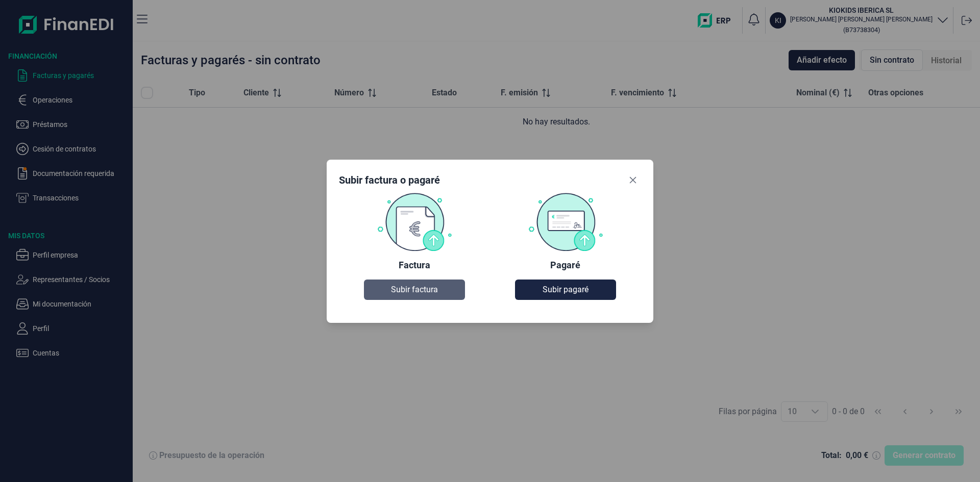
click at [411, 293] on span "Subir factura" at bounding box center [414, 290] width 47 height 12
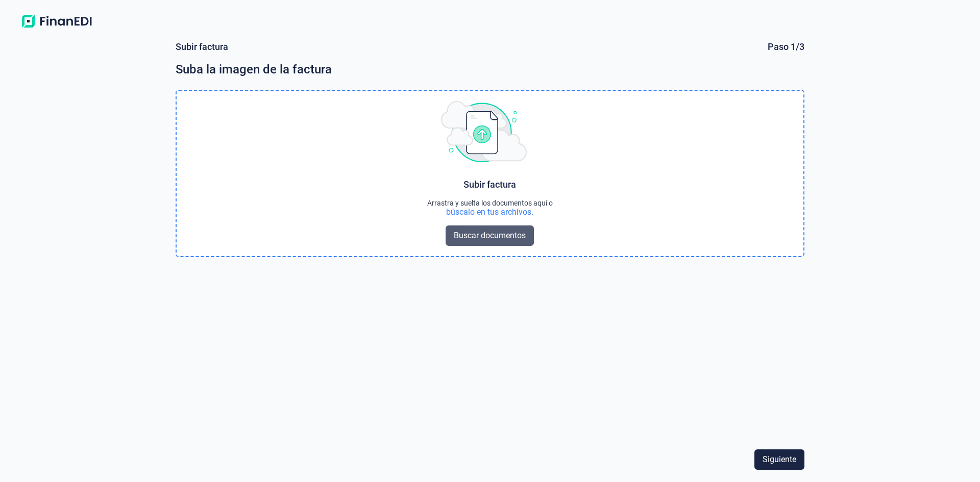
click at [516, 242] on button "Buscar documentos" at bounding box center [490, 236] width 88 height 20
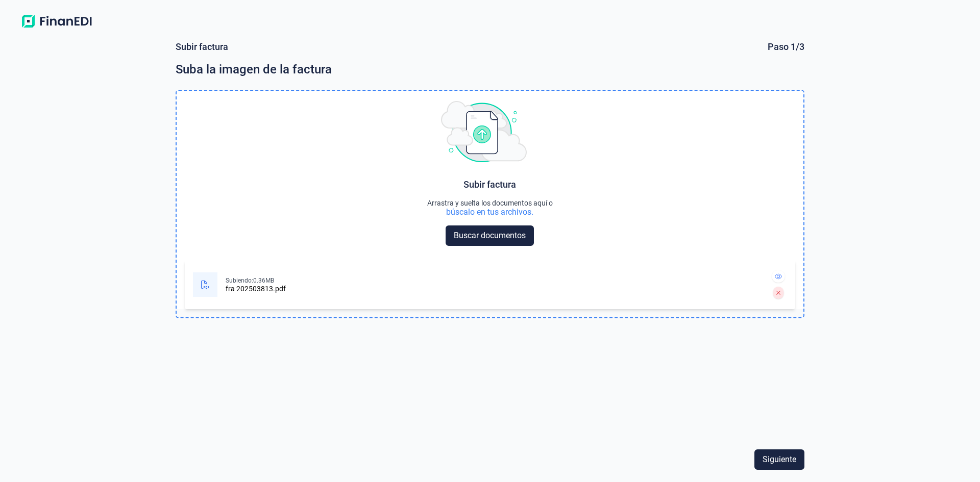
click at [241, 292] on div "fra 202503813.pdf" at bounding box center [256, 289] width 60 height 8
click at [206, 285] on icon at bounding box center [205, 285] width 8 height 8
click at [778, 275] on icon at bounding box center [778, 277] width 7 height 6
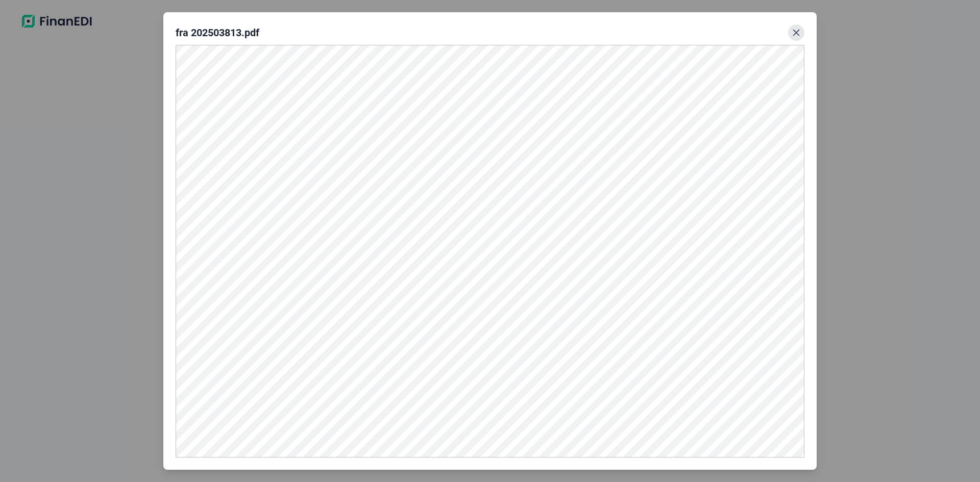
click at [802, 35] on button "Close" at bounding box center [796, 33] width 16 height 16
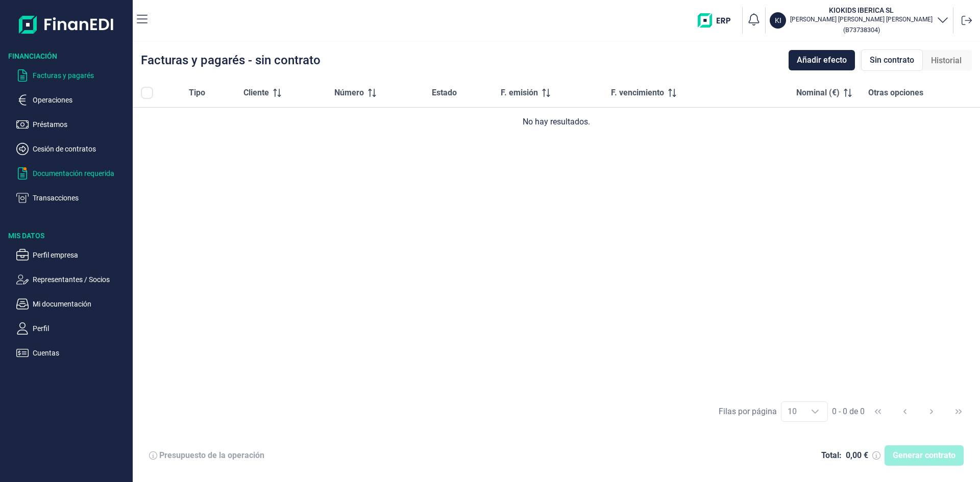
click at [68, 174] on p "Documentación requerida" at bounding box center [81, 173] width 96 height 12
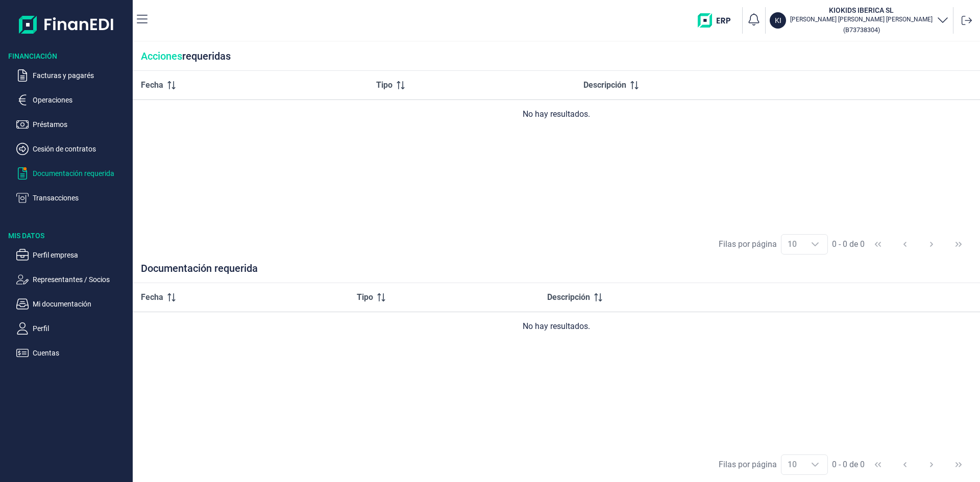
click at [72, 82] on ul "Facturas y pagarés Operaciones Préstamos Cesión de contratos Documentación requ…" at bounding box center [66, 132] width 133 height 143
click at [72, 77] on p "Facturas y pagarés" at bounding box center [81, 75] width 96 height 12
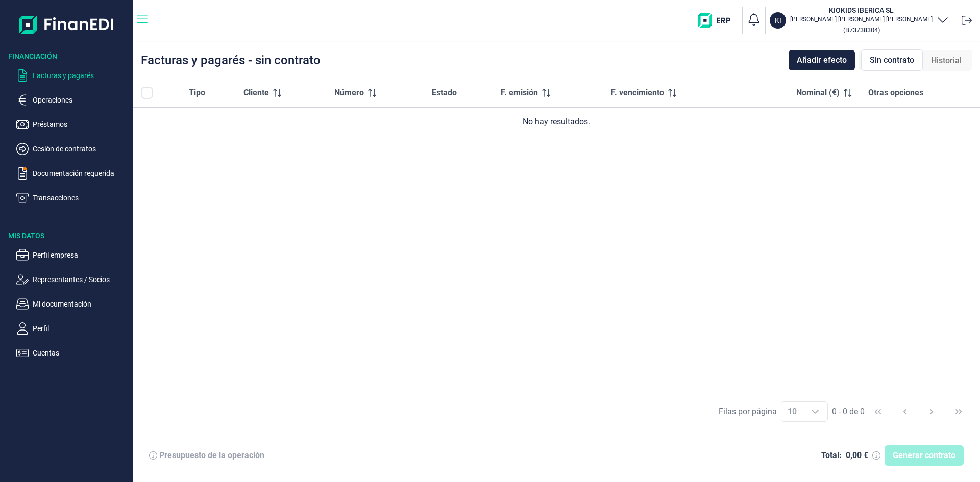
click at [140, 18] on icon "button" at bounding box center [142, 19] width 11 height 12
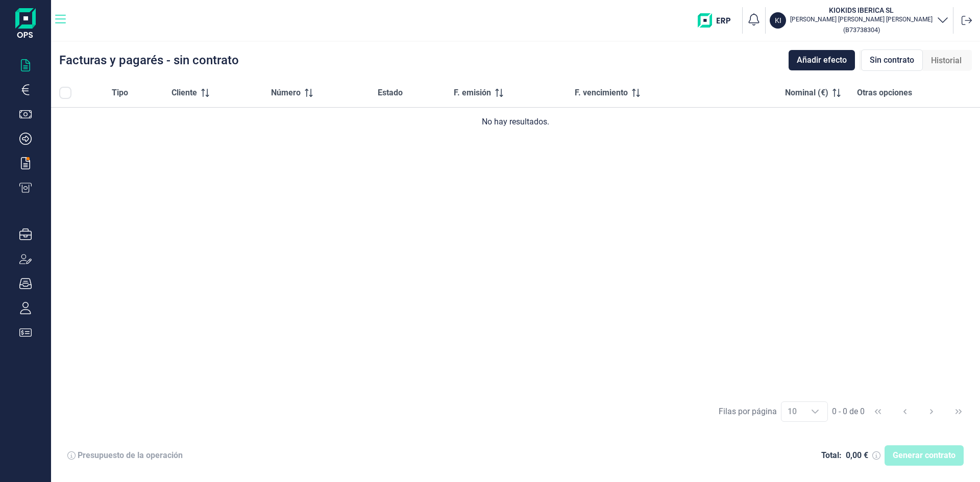
click at [61, 20] on icon "button" at bounding box center [60, 19] width 11 height 12
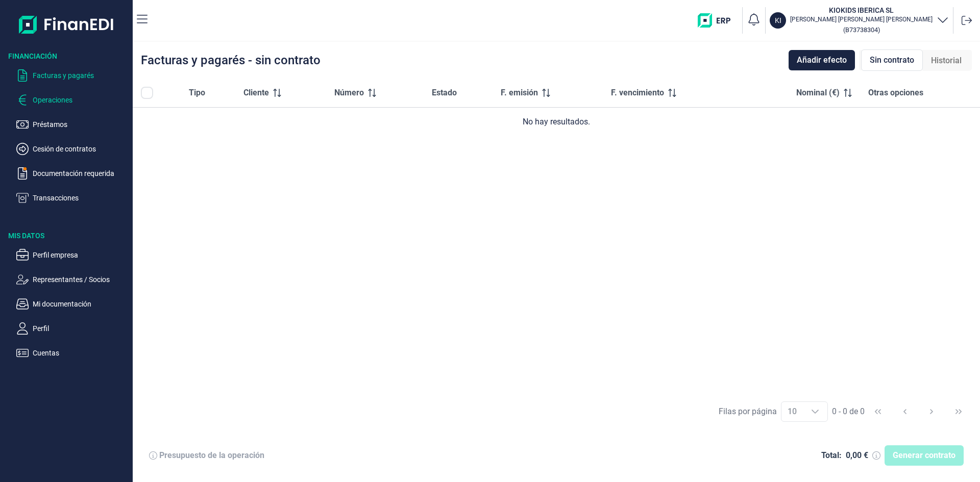
click at [56, 101] on p "Operaciones" at bounding box center [81, 100] width 96 height 12
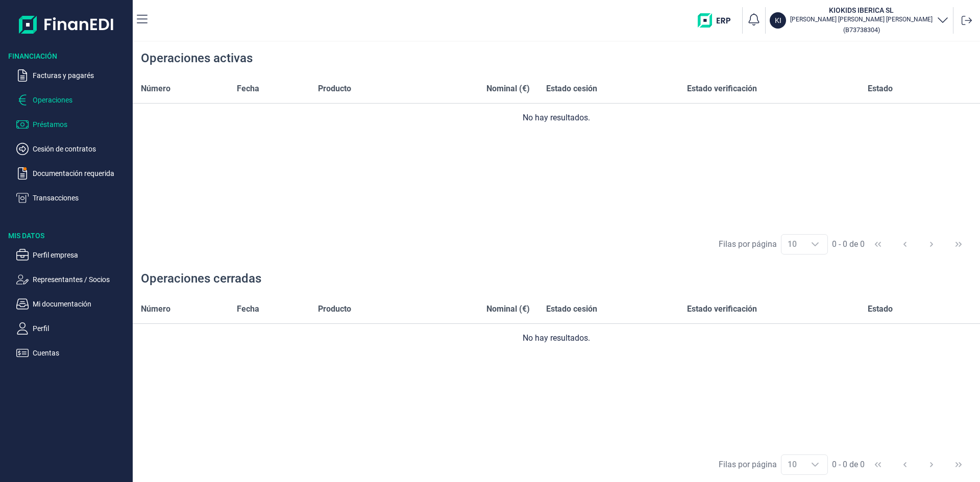
click at [57, 121] on p "Préstamos" at bounding box center [81, 124] width 96 height 12
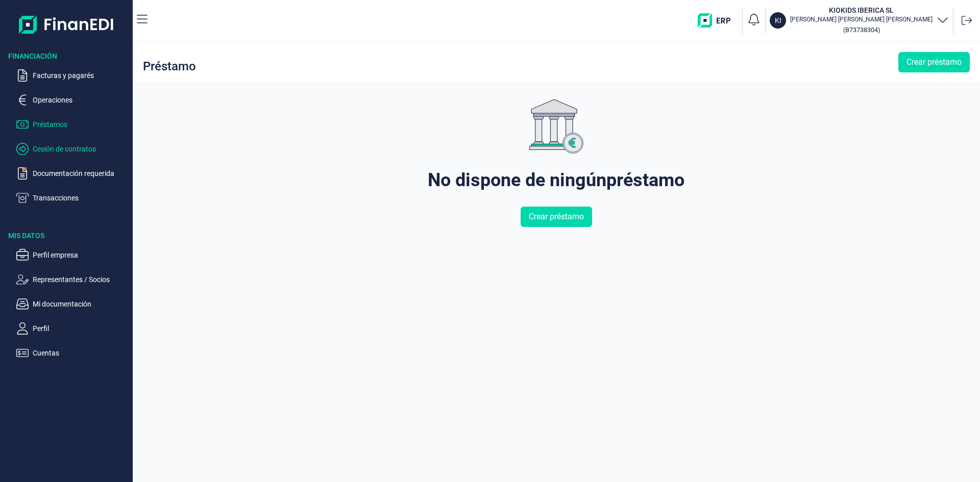
click at [52, 147] on p "Cesión de contratos" at bounding box center [81, 149] width 96 height 12
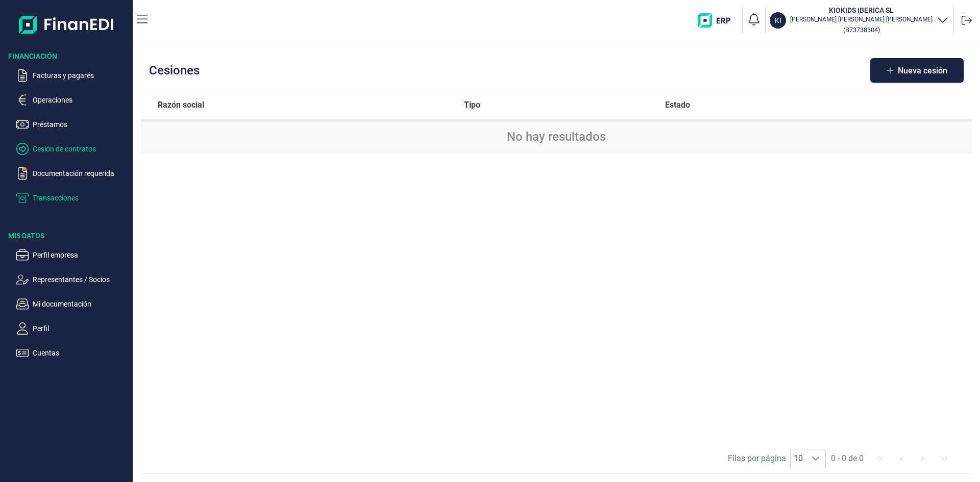
click at [47, 198] on p "Transacciones" at bounding box center [81, 198] width 96 height 12
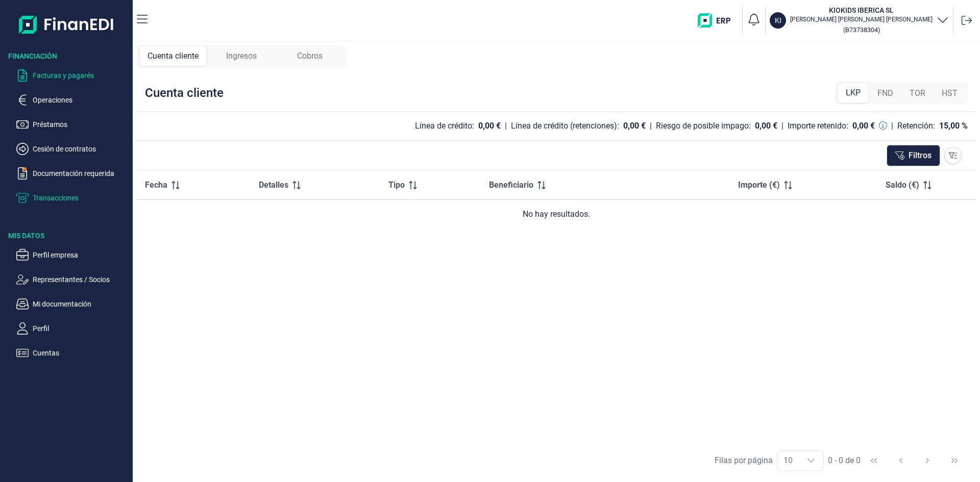
click at [55, 75] on p "Facturas y pagarés" at bounding box center [81, 75] width 96 height 12
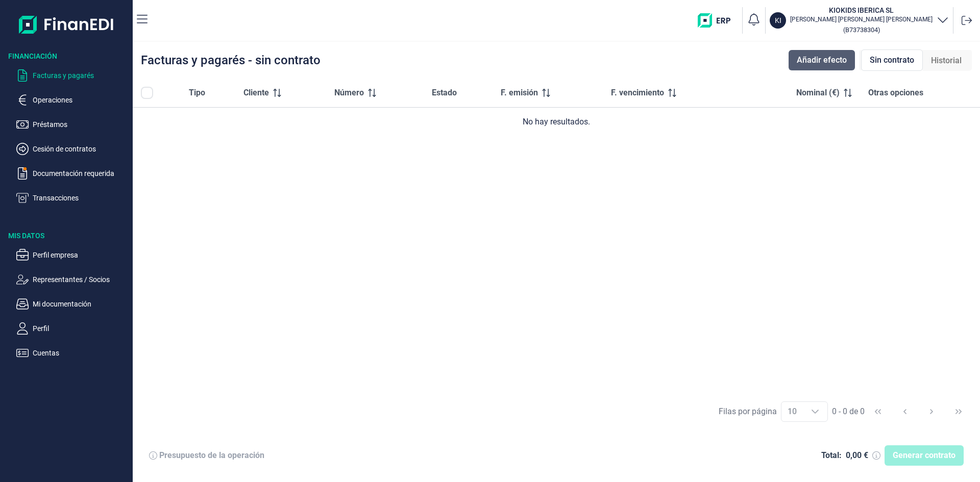
click at [807, 62] on span "Añadir efecto" at bounding box center [822, 60] width 50 height 12
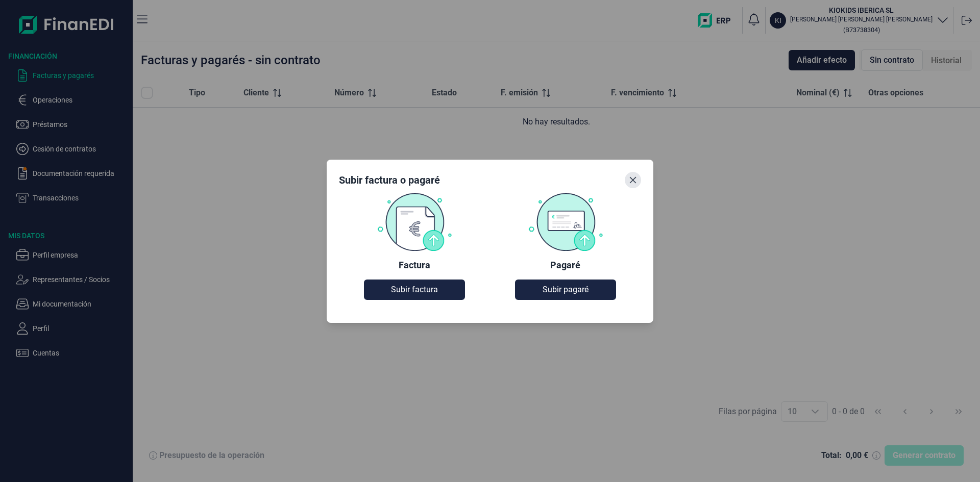
click at [631, 180] on icon "Close" at bounding box center [633, 180] width 8 height 8
